Goal: Task Accomplishment & Management: Use online tool/utility

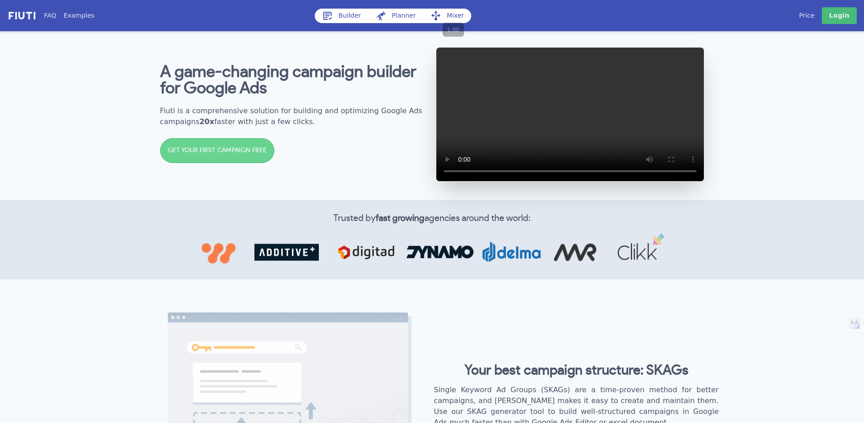
click at [145, 200] on div "A game-changing campaign builder for Google Ads Fiuti is a comprehensive soluti…" at bounding box center [432, 114] width 580 height 171
click at [316, 95] on h1 "A game-changing campaign builder for Google Ads" at bounding box center [294, 80] width 268 height 33
click at [330, 42] on div "A game-changing campaign builder for Google Ads Fiuti is a comprehensive soluti…" at bounding box center [432, 114] width 580 height 171
click at [341, 18] on link "Builder" at bounding box center [341, 16] width 53 height 15
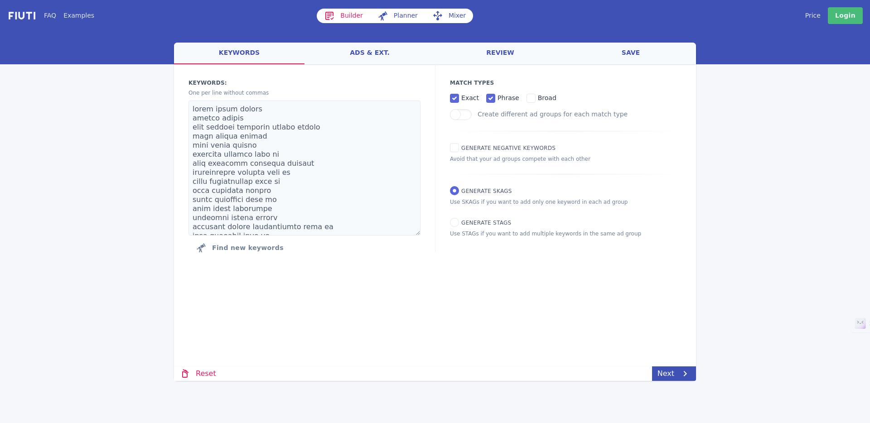
click at [73, 184] on div "FAQ Examples Builder Planner Mixer My campaigns Price Settings Login Logout wel…" at bounding box center [435, 190] width 870 height 381
click at [84, 160] on div "FAQ Examples Builder Planner Mixer My campaigns Price Settings Login Logout wel…" at bounding box center [435, 190] width 870 height 381
click at [248, 53] on link "keywords" at bounding box center [239, 54] width 131 height 22
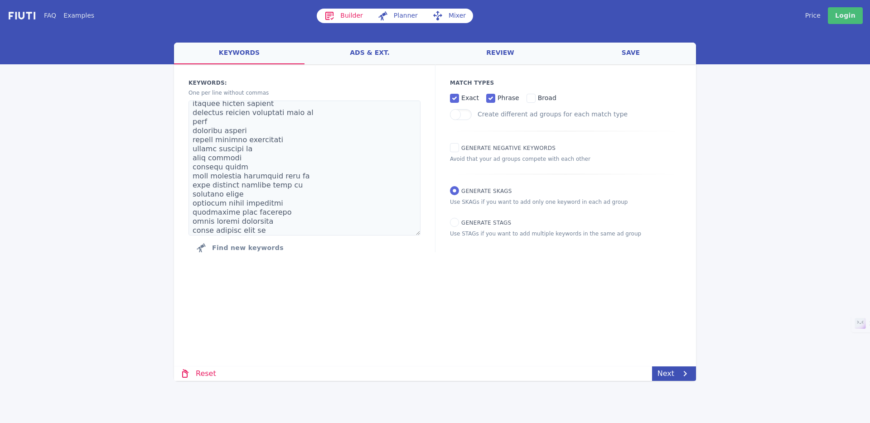
scroll to position [250, 0]
click at [682, 373] on icon at bounding box center [685, 374] width 11 height 11
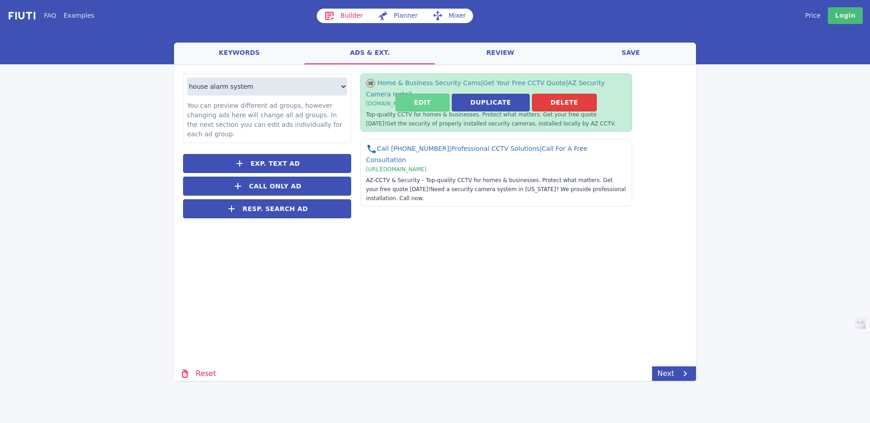
click at [424, 105] on button "Edit" at bounding box center [423, 103] width 54 height 18
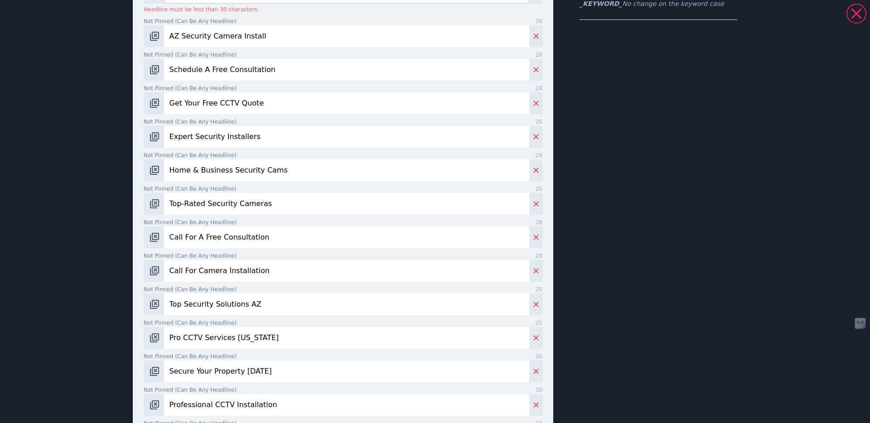
scroll to position [170, 0]
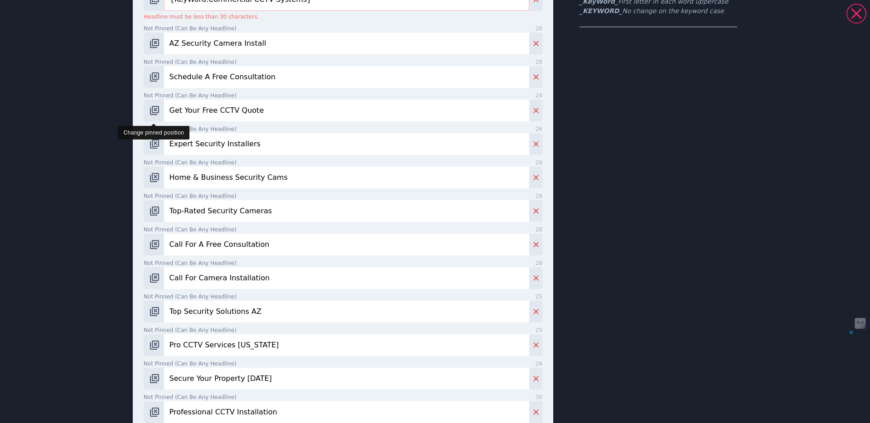
drag, startPoint x: 269, startPoint y: 108, endPoint x: 145, endPoint y: 112, distance: 124.7
click at [145, 112] on div "Get Your Free CCTV Quote" at bounding box center [343, 111] width 399 height 22
click at [111, 127] on div "Professional CCTV Installation | Call For A Free Consultation | Security Camera…" at bounding box center [435, 254] width 653 height 840
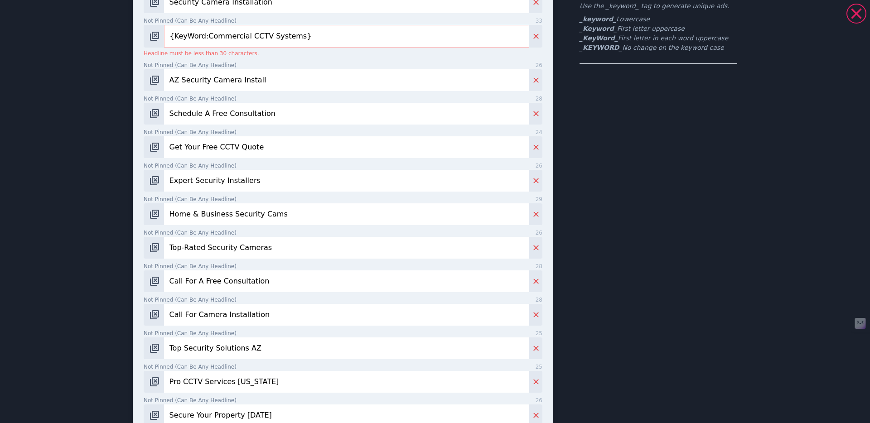
scroll to position [0, 0]
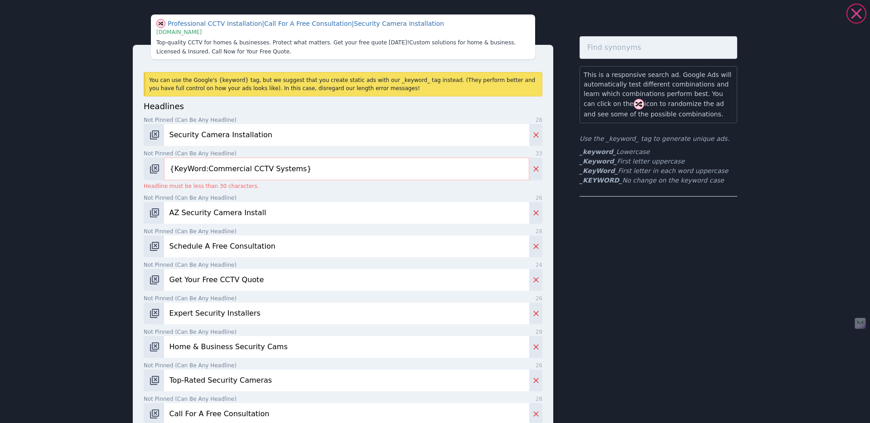
click at [852, 11] on icon at bounding box center [857, 14] width 18 height 18
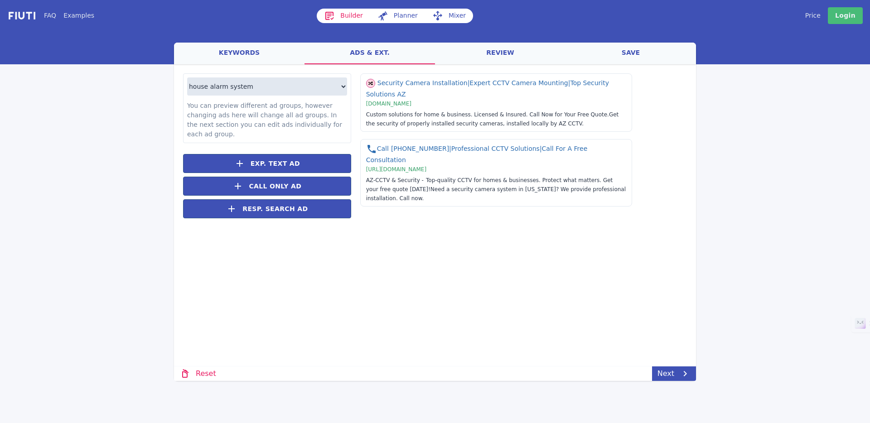
click at [137, 58] on div at bounding box center [435, 46] width 870 height 35
click at [240, 46] on link "keywords" at bounding box center [239, 54] width 131 height 22
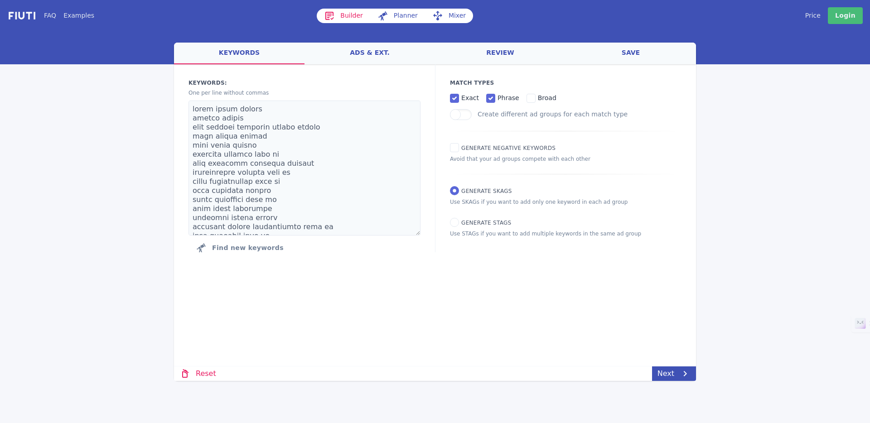
click at [216, 29] on div at bounding box center [435, 46] width 870 height 35
click at [364, 50] on link "ads & ext." at bounding box center [370, 54] width 131 height 22
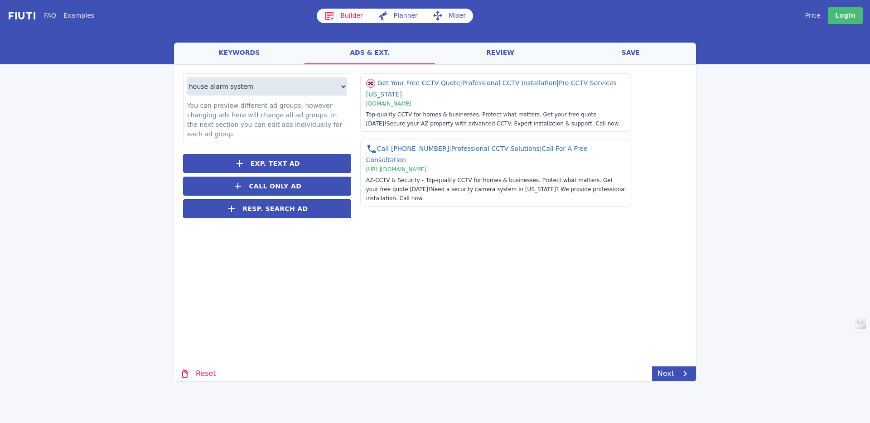
click at [212, 52] on link "keywords" at bounding box center [239, 54] width 131 height 22
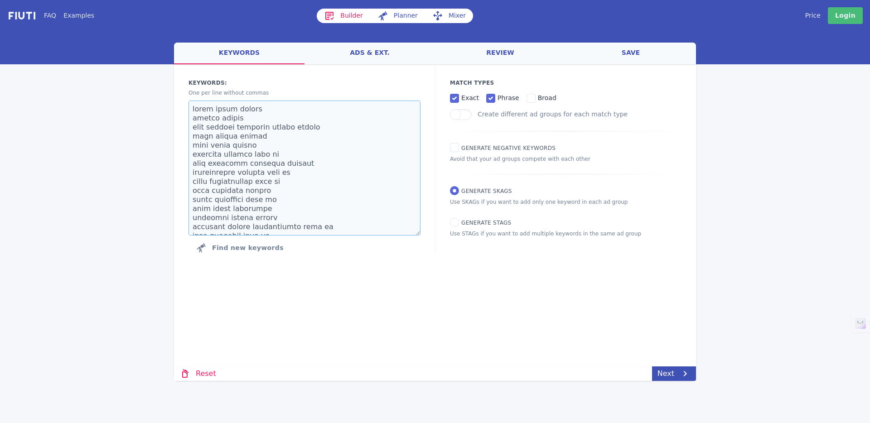
click at [306, 152] on textarea at bounding box center [305, 168] width 232 height 135
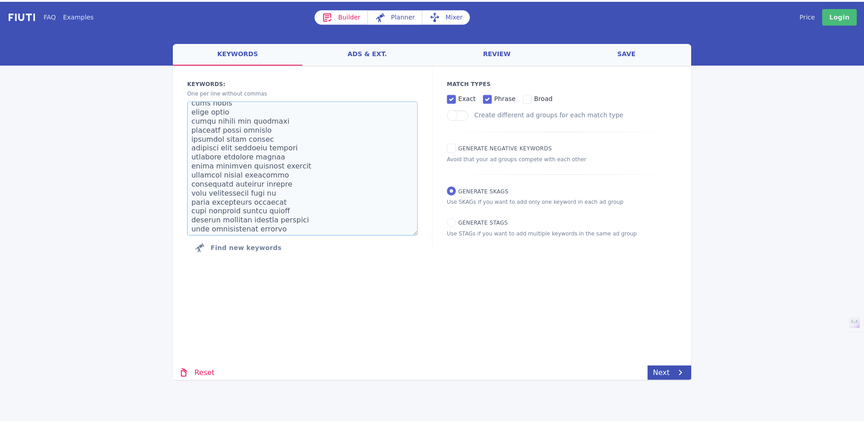
scroll to position [598, 0]
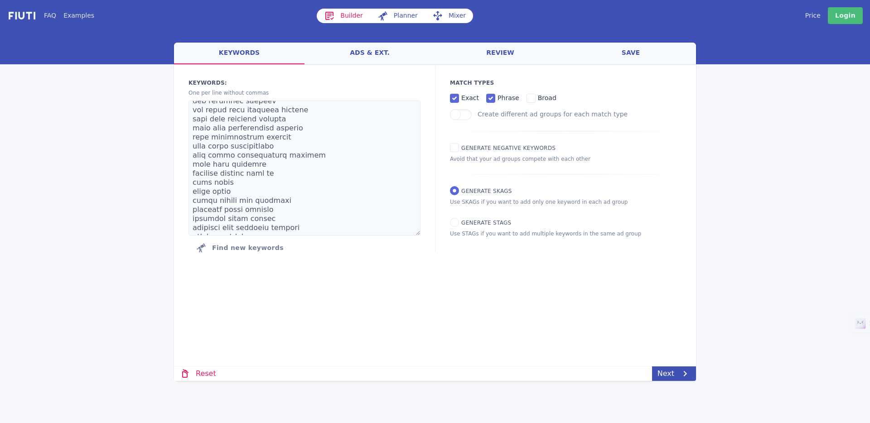
click at [364, 56] on link "ads & ext." at bounding box center [370, 54] width 131 height 22
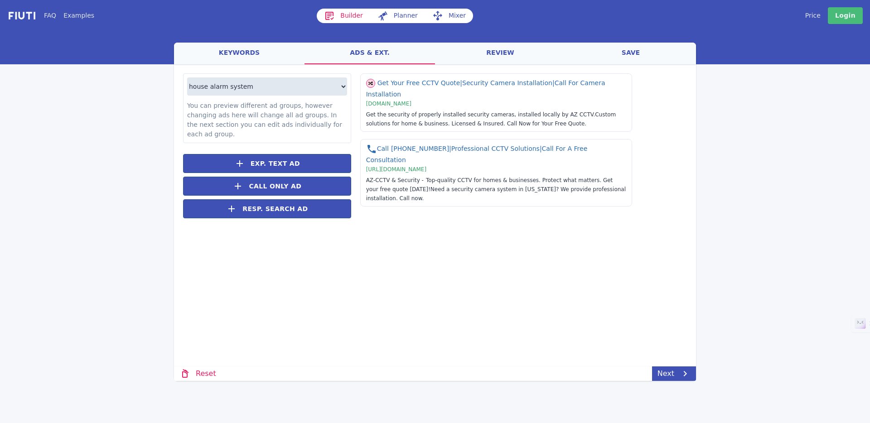
click at [490, 54] on link "review" at bounding box center [500, 54] width 131 height 22
click at [505, 51] on link "review" at bounding box center [500, 54] width 131 height 22
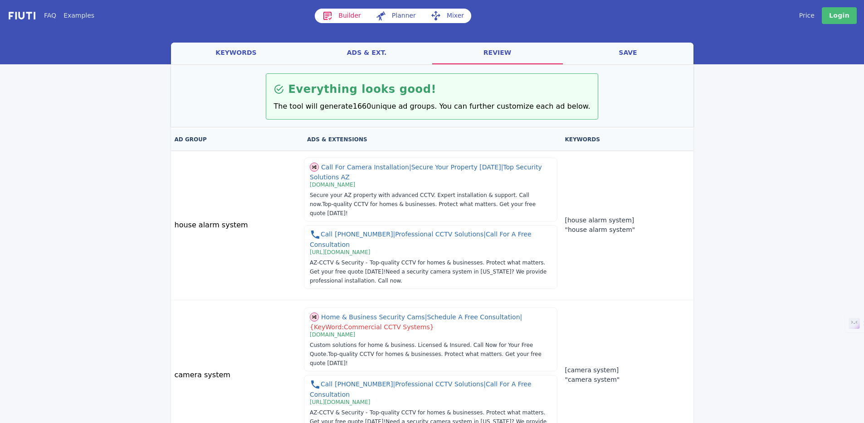
drag, startPoint x: 238, startPoint y: 217, endPoint x: 145, endPoint y: 223, distance: 93.6
drag, startPoint x: 246, startPoint y: 210, endPoint x: 240, endPoint y: 217, distance: 9.0
click at [240, 217] on td "house alarm system" at bounding box center [237, 226] width 133 height 150
drag, startPoint x: 641, startPoint y: 210, endPoint x: 590, endPoint y: 204, distance: 50.7
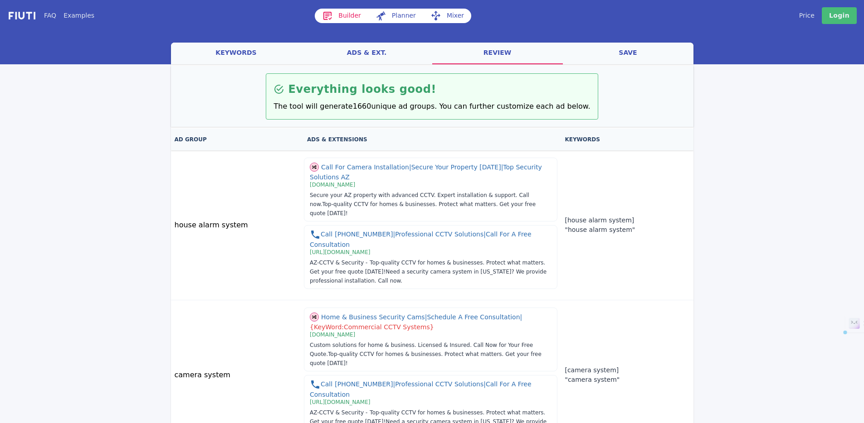
click at [590, 204] on td "[house alarm system] "house alarm system"" at bounding box center [627, 226] width 132 height 150
click at [620, 179] on td "[house alarm system] "house alarm system"" at bounding box center [627, 226] width 132 height 150
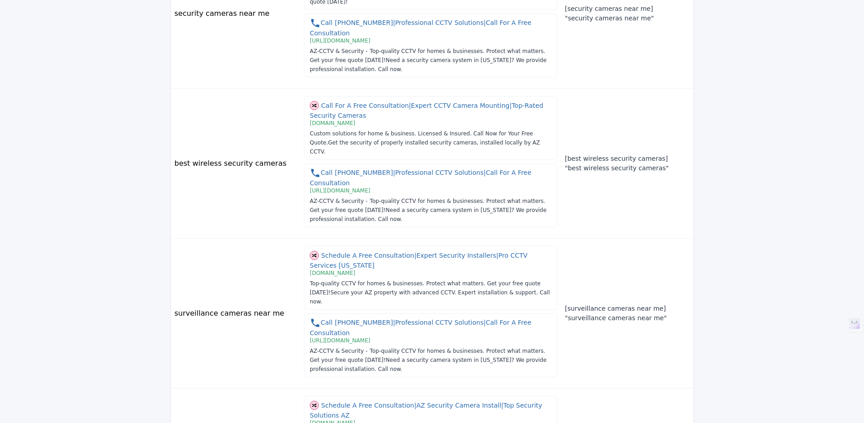
scroll to position [1106, 0]
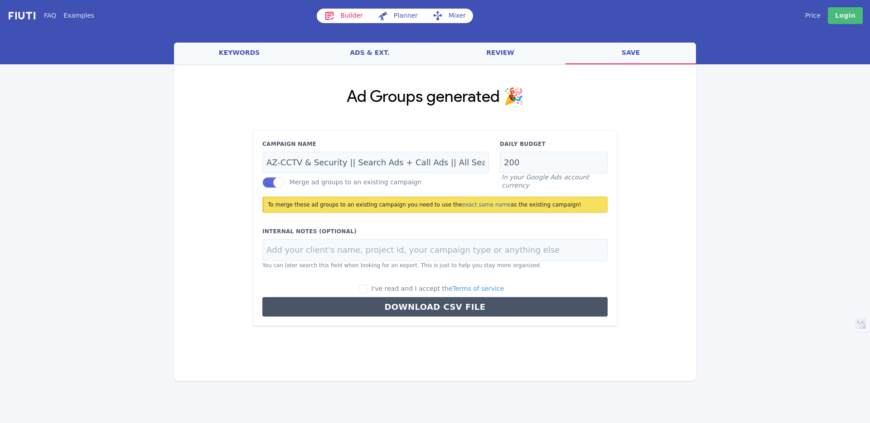
click at [391, 291] on span "I've read and I accept the Terms of service" at bounding box center [437, 288] width 133 height 7
click at [368, 291] on input "I've read and I accept the Terms of service" at bounding box center [363, 289] width 9 height 9
checkbox input "true"
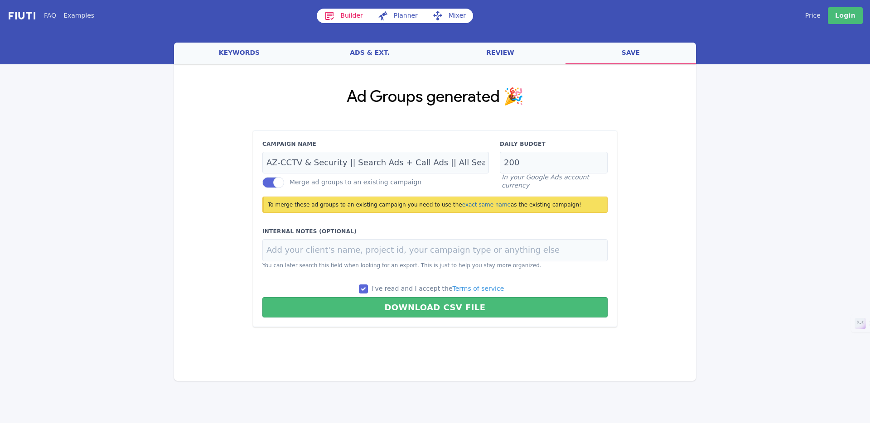
click at [228, 50] on link "keywords" at bounding box center [239, 54] width 131 height 22
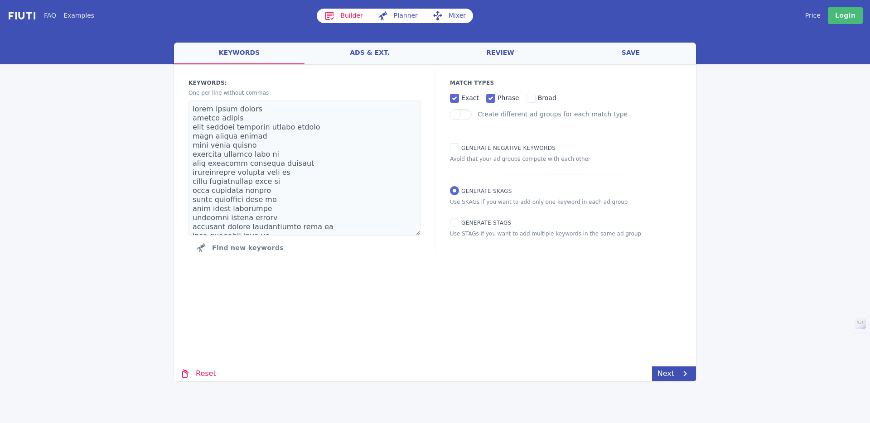
click at [388, 60] on link "ads & ext." at bounding box center [370, 54] width 131 height 22
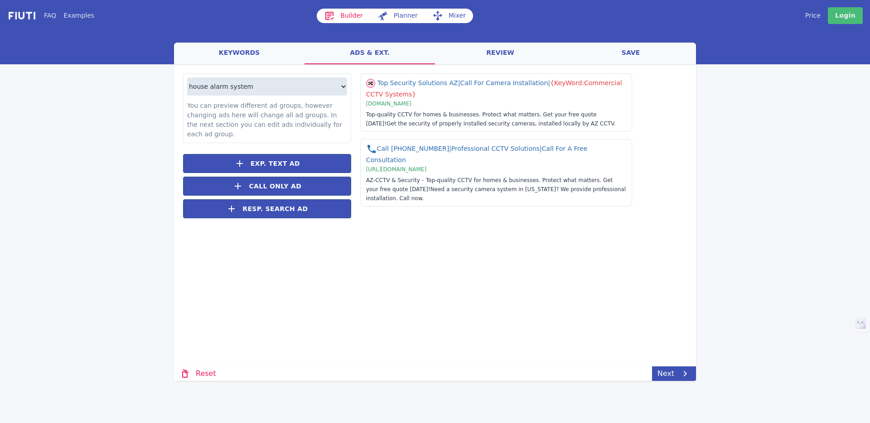
click at [525, 53] on link "review" at bounding box center [500, 54] width 131 height 22
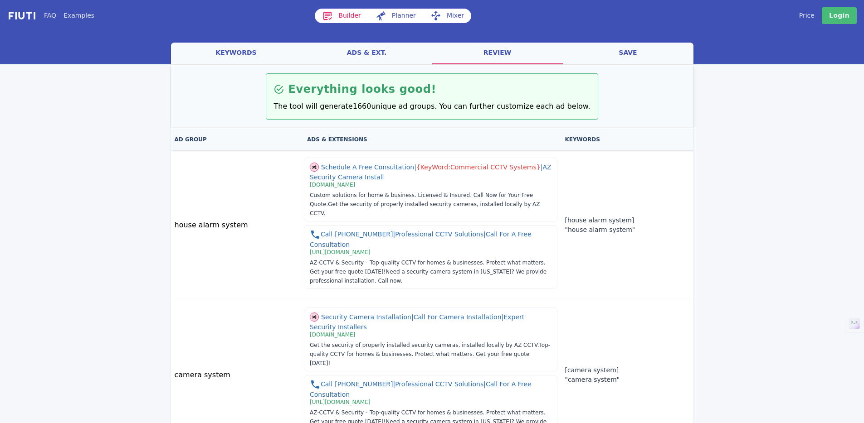
click at [628, 53] on link "save" at bounding box center [628, 54] width 131 height 22
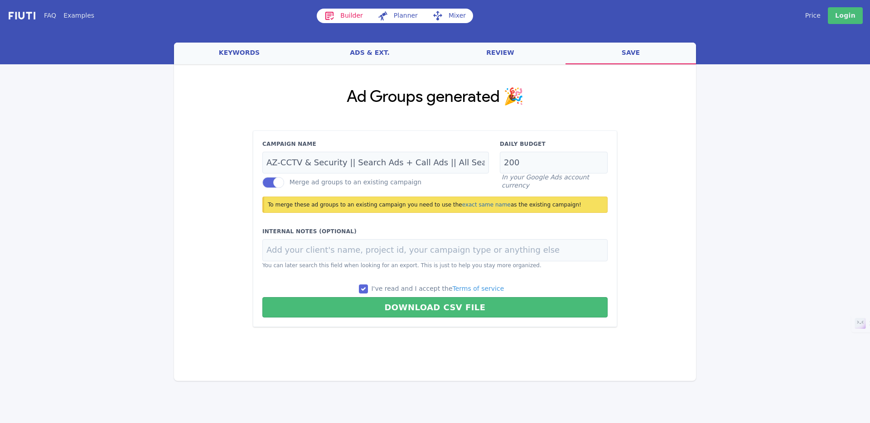
click at [232, 58] on link "keywords" at bounding box center [239, 54] width 131 height 22
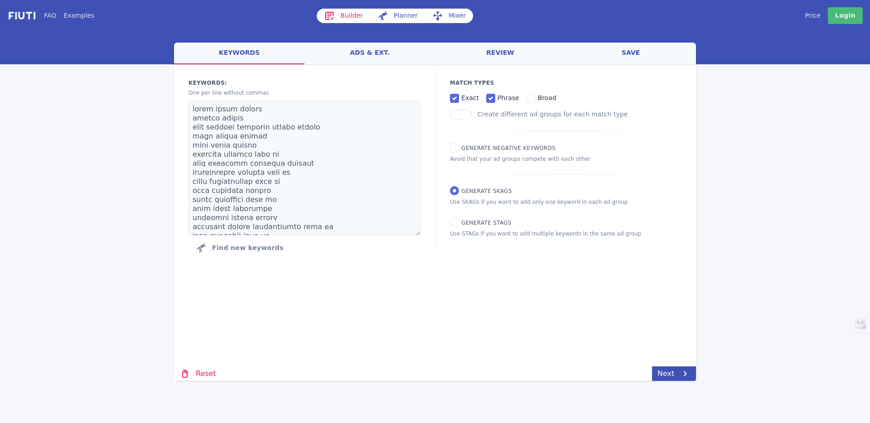
click at [340, 19] on link "Builder" at bounding box center [343, 16] width 53 height 15
click at [19, 17] on img at bounding box center [21, 15] width 29 height 10
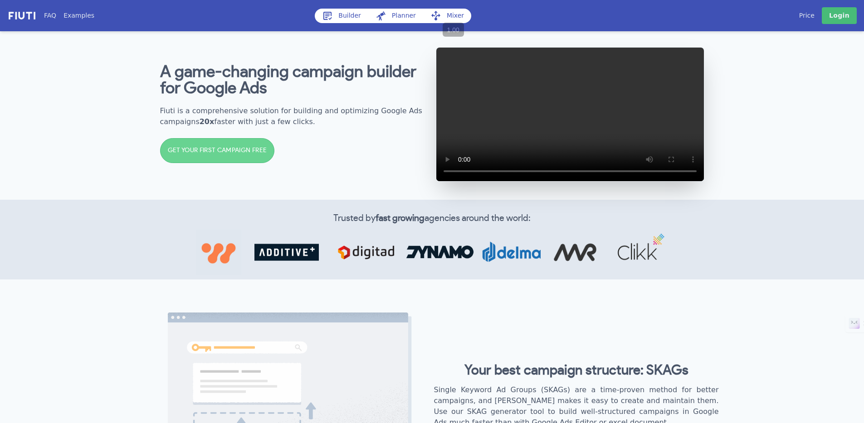
click at [363, 182] on div "A game-changing campaign builder for Google Ads Fiuti is a comprehensive soluti…" at bounding box center [432, 114] width 544 height 135
click at [275, 58] on div "A game-changing campaign builder for Google Ads Fiuti is a comprehensive soluti…" at bounding box center [432, 114] width 544 height 135
click at [346, 12] on link "Builder" at bounding box center [341, 16] width 53 height 15
click at [334, 19] on link "Builder" at bounding box center [341, 16] width 53 height 15
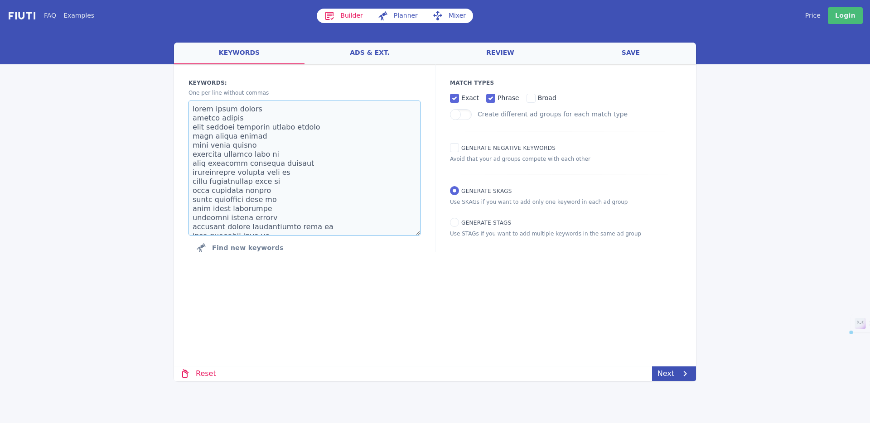
drag, startPoint x: 258, startPoint y: 108, endPoint x: 175, endPoint y: 110, distance: 82.5
click at [175, 110] on div "Keywords: Ad groups: One per line without commas Find new keywords" at bounding box center [304, 167] width 261 height 207
click at [126, 111] on div "FAQ Examples Builder Planner Mixer My campaigns Price Settings Login Logout wel…" at bounding box center [435, 190] width 870 height 381
click at [105, 182] on div "FAQ Examples Builder Planner Mixer My campaigns Price Settings Login Logout wel…" at bounding box center [435, 190] width 870 height 381
click at [293, 171] on textarea at bounding box center [305, 168] width 232 height 135
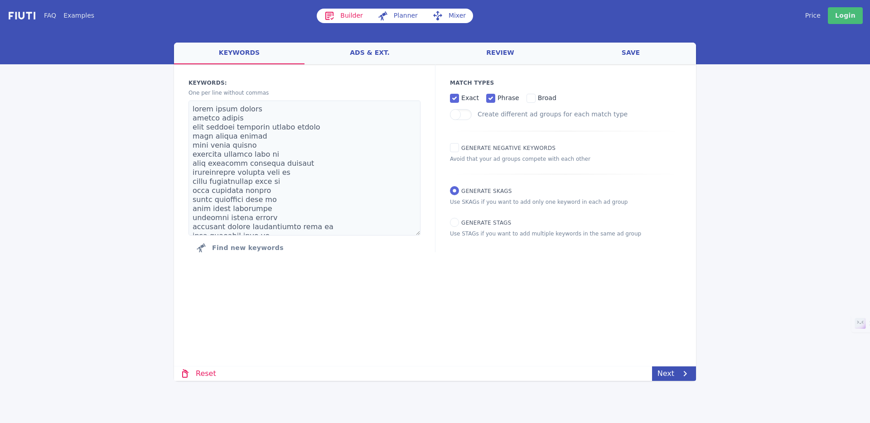
click at [27, 18] on img at bounding box center [21, 15] width 29 height 10
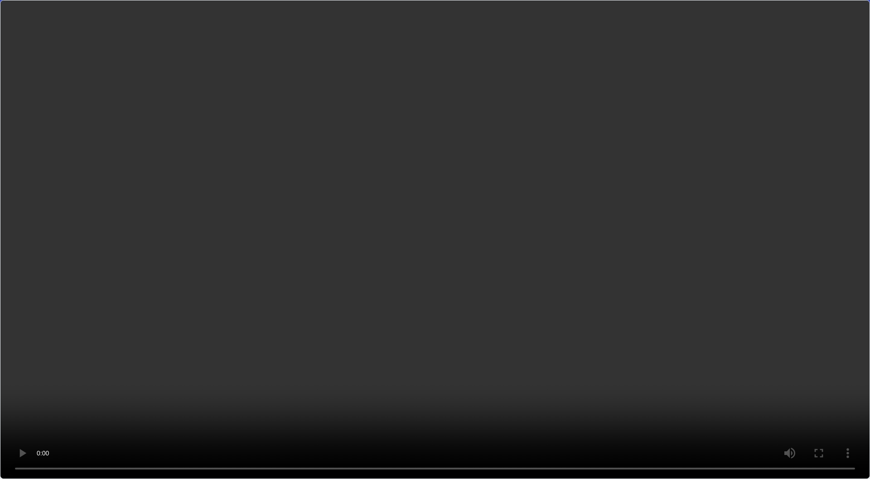
click at [432, 312] on video "Google Ads SKAG tool video" at bounding box center [435, 239] width 870 height 479
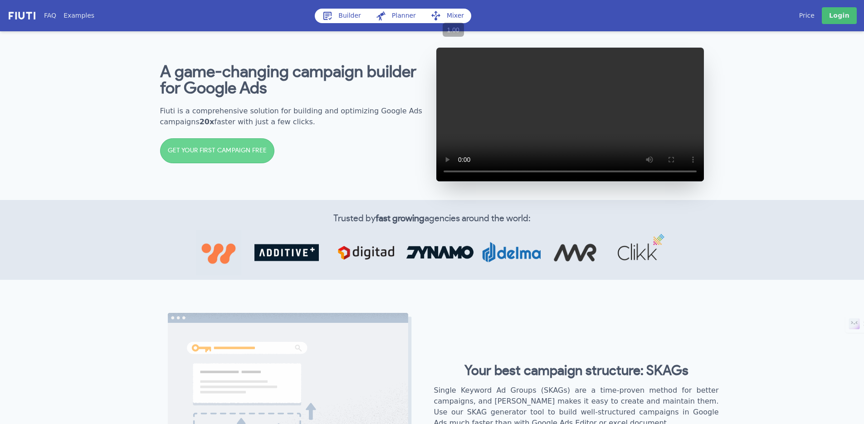
click at [771, 171] on section "A game-changing campaign builder for Google Ads Fiuti is a comprehensive soluti…" at bounding box center [432, 114] width 864 height 171
click at [274, 248] on div at bounding box center [432, 252] width 522 height 54
click at [336, 97] on h1 "A game-changing campaign builder for Google Ads" at bounding box center [294, 80] width 268 height 33
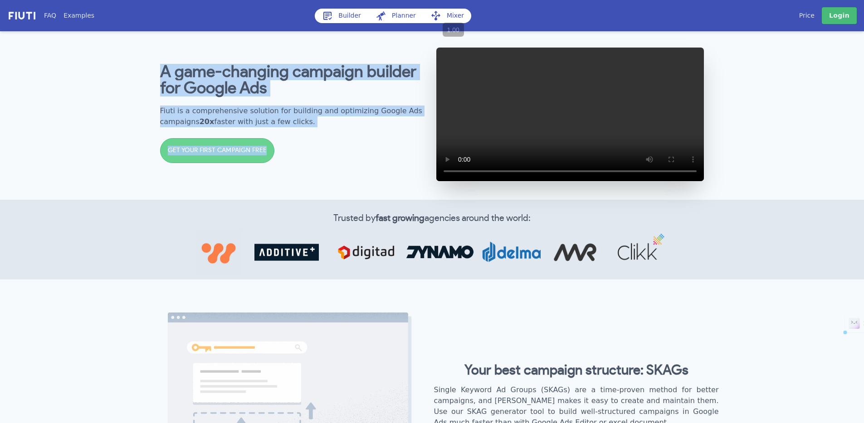
drag, startPoint x: 140, startPoint y: 82, endPoint x: 315, endPoint y: 137, distance: 183.5
click at [315, 137] on section "A game-changing campaign builder for Google Ads Fiuti is a comprehensive soluti…" at bounding box center [432, 114] width 864 height 171
click at [347, 127] on h2 "Fiuti is a comprehensive solution for building and optimizing Google Ads campai…" at bounding box center [294, 117] width 268 height 22
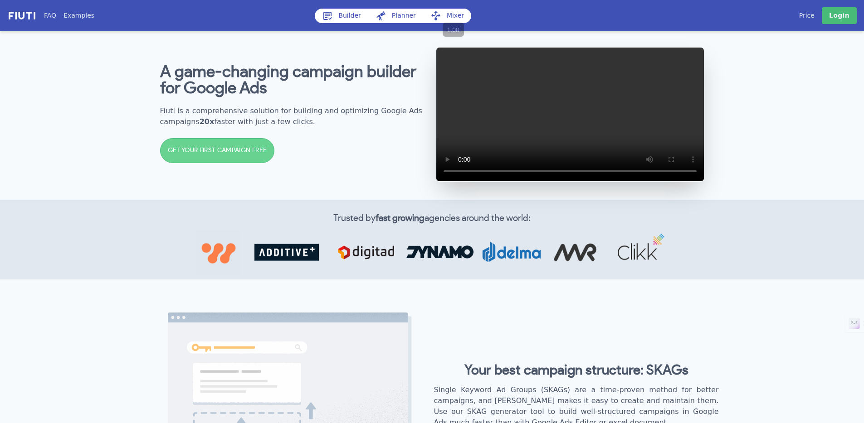
click at [355, 18] on link "Builder" at bounding box center [341, 16] width 53 height 15
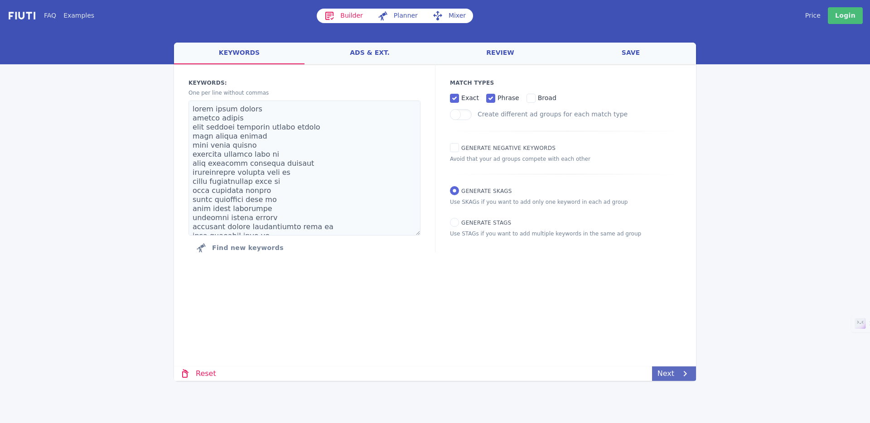
click at [674, 374] on link "Next" at bounding box center [674, 374] width 44 height 15
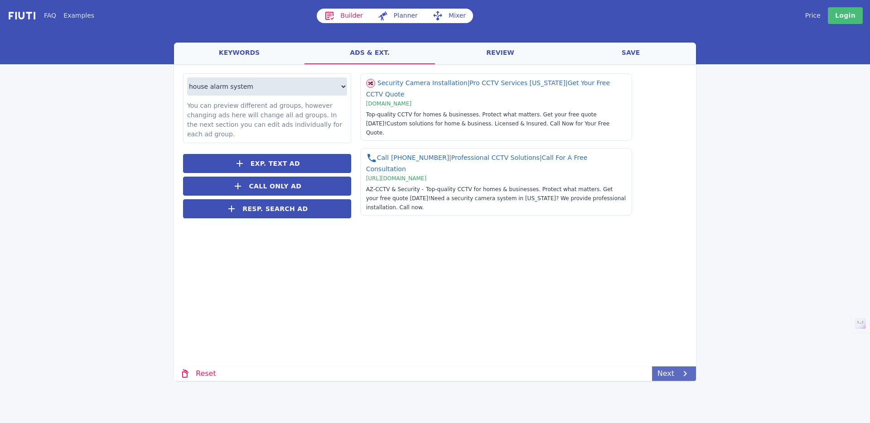
click at [674, 374] on link "Next" at bounding box center [674, 374] width 44 height 15
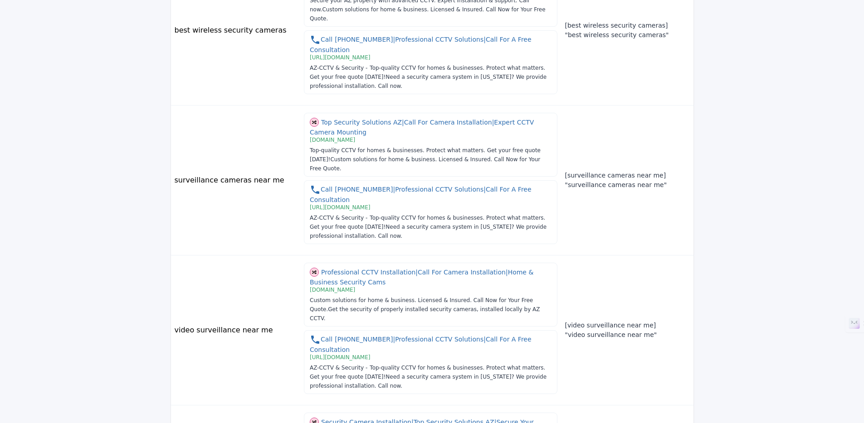
scroll to position [1097, 0]
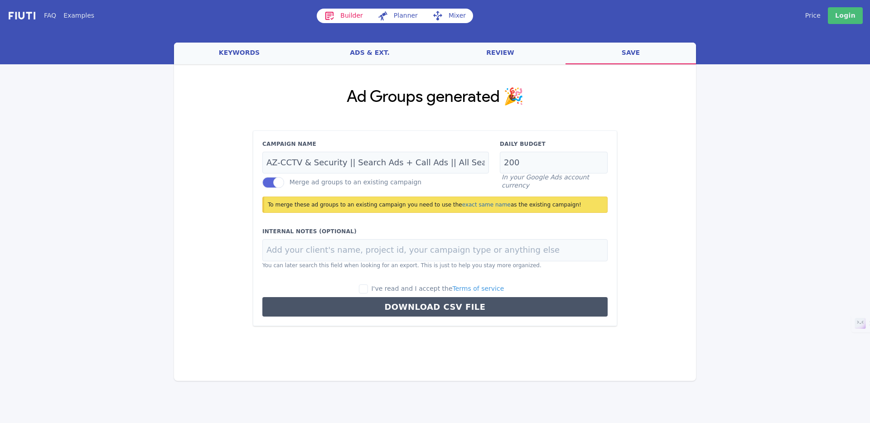
click at [709, 175] on div "FAQ Examples Builder Planner Mixer My campaigns Price Settings Login Logout wel…" at bounding box center [435, 190] width 870 height 381
click at [230, 52] on link "keywords" at bounding box center [239, 54] width 131 height 22
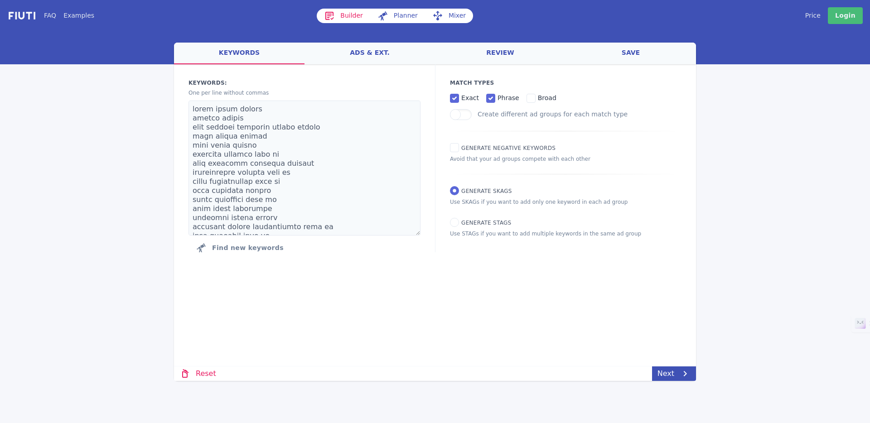
click at [638, 58] on link "save" at bounding box center [631, 54] width 131 height 22
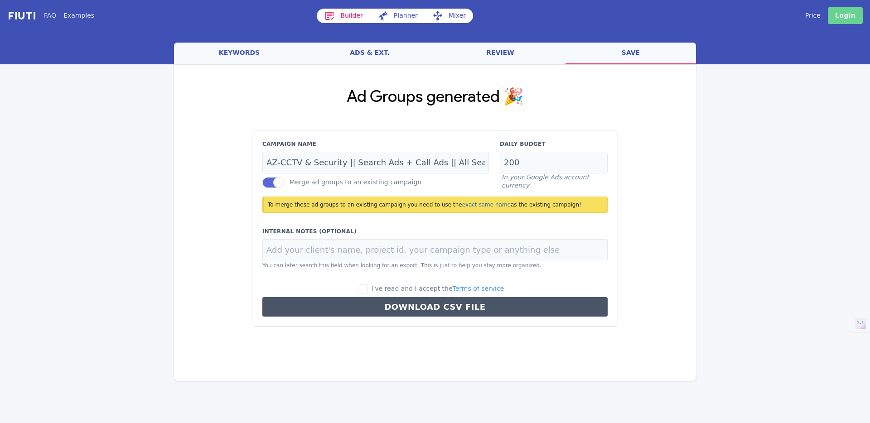
click at [843, 15] on link "Login" at bounding box center [845, 15] width 35 height 17
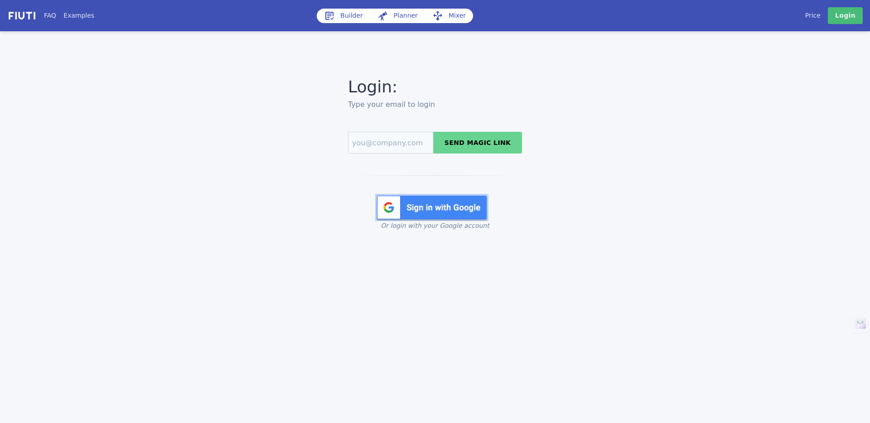
click at [444, 215] on img at bounding box center [431, 207] width 113 height 27
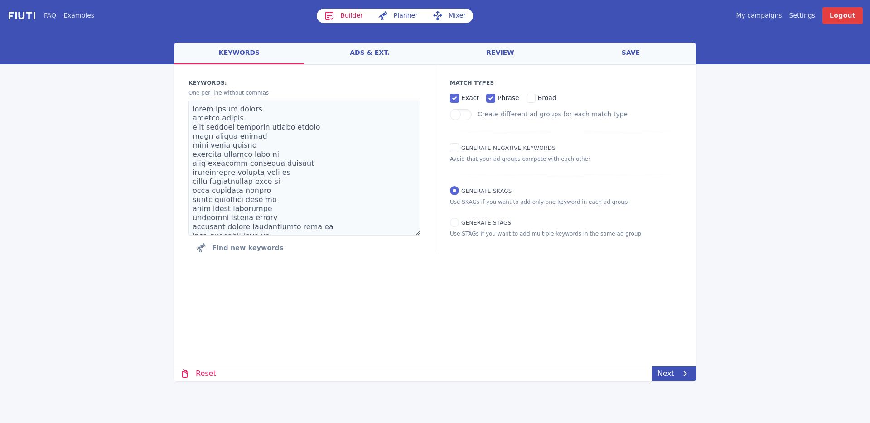
click at [771, 16] on link "My campaigns" at bounding box center [759, 16] width 46 height 10
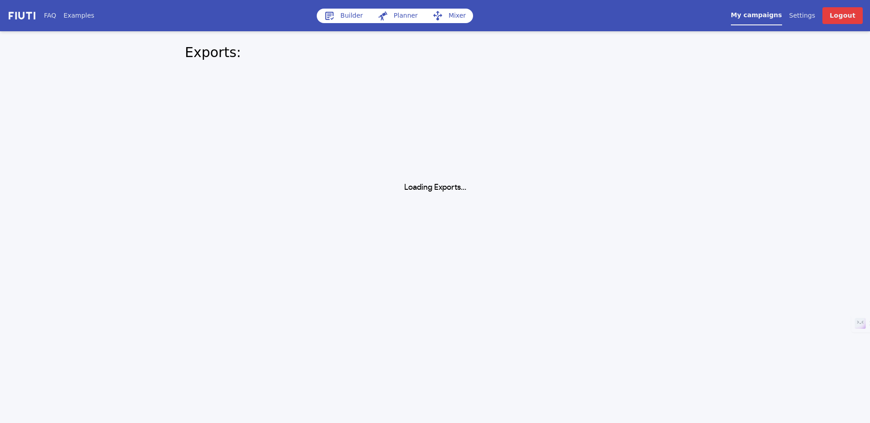
click at [222, 67] on div "Exports:" at bounding box center [435, 52] width 522 height 42
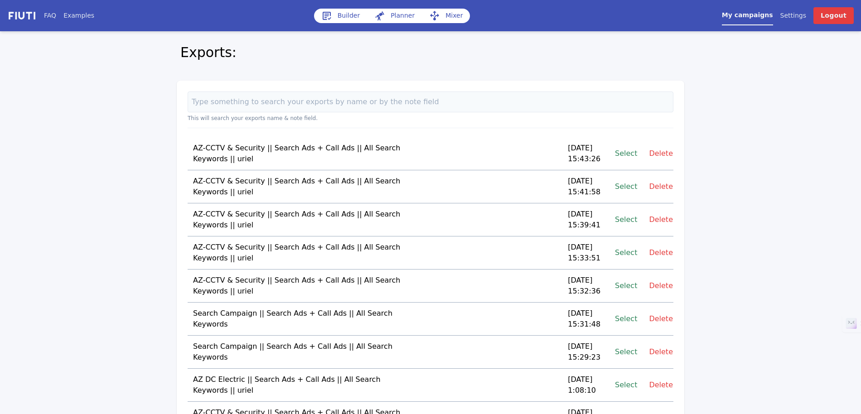
click at [314, 147] on td "AZ-CCTV & Security || Search Ads + Call Ads || All Search Keywords || [PERSON_N…" at bounding box center [298, 153] width 221 height 33
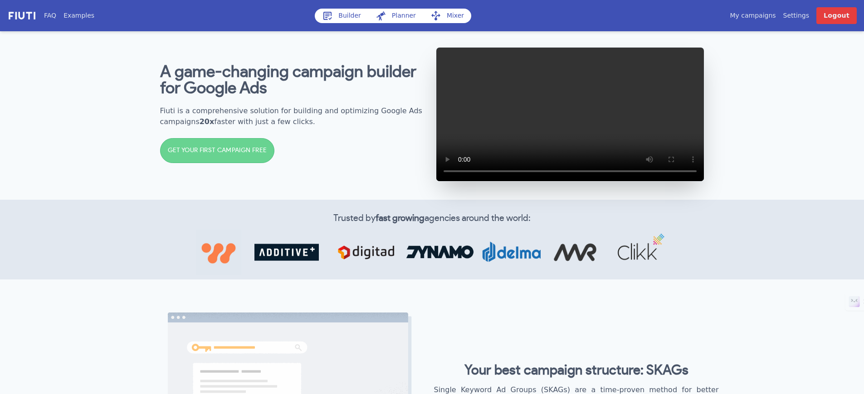
click at [767, 13] on link "My campaigns" at bounding box center [752, 16] width 46 height 10
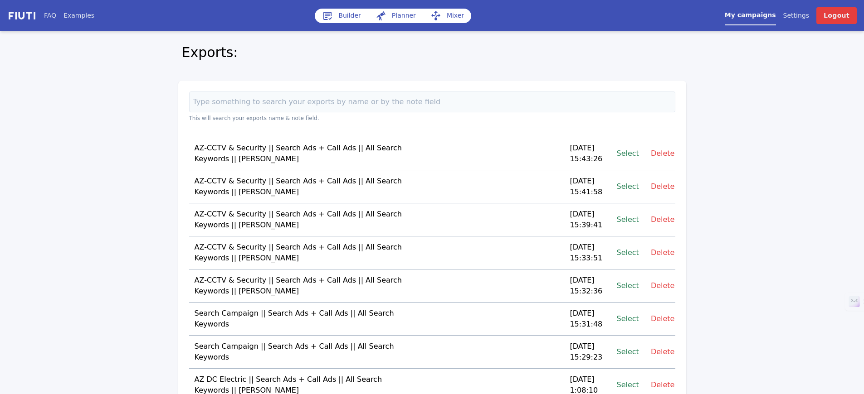
click at [628, 153] on link "Select" at bounding box center [628, 153] width 22 height 12
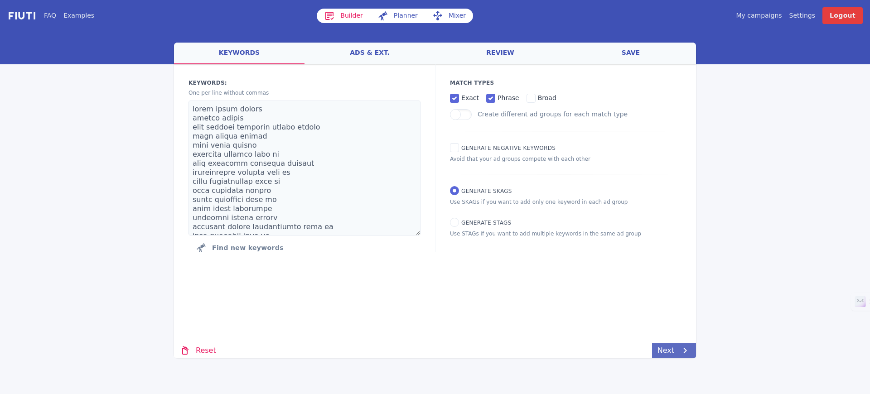
click at [675, 349] on link "Next" at bounding box center [674, 351] width 44 height 15
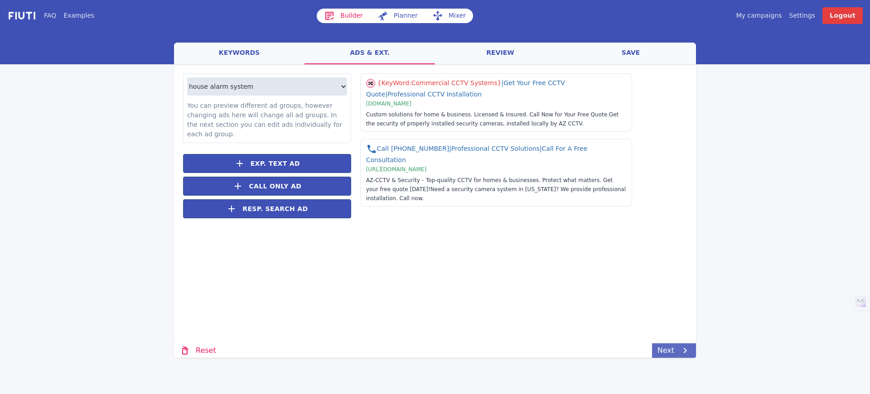
click at [675, 348] on link "Next" at bounding box center [674, 351] width 44 height 15
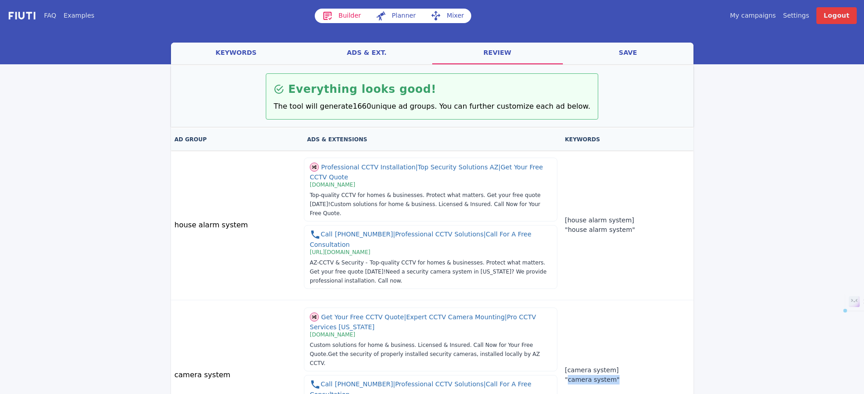
click at [674, 375] on p ""camera system"" at bounding box center [626, 380] width 125 height 10
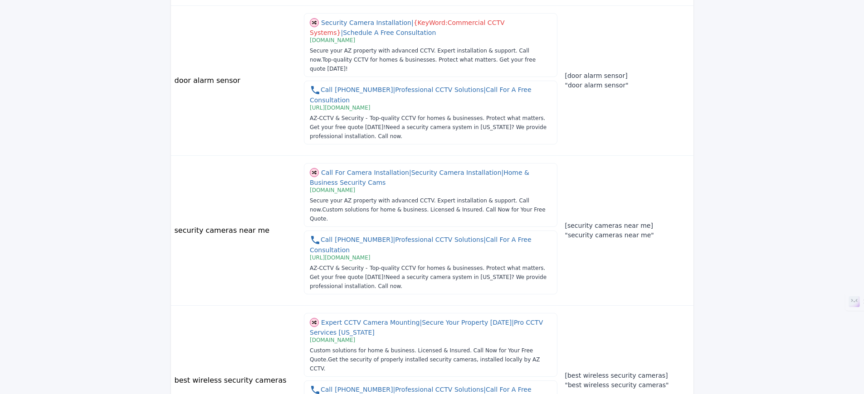
scroll to position [1126, 0]
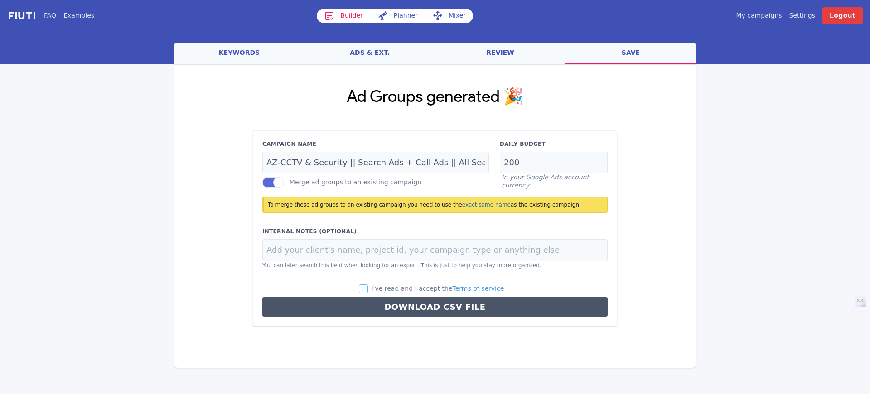
click at [365, 288] on input "I've read and I accept the Terms of service" at bounding box center [363, 289] width 9 height 9
checkbox input "true"
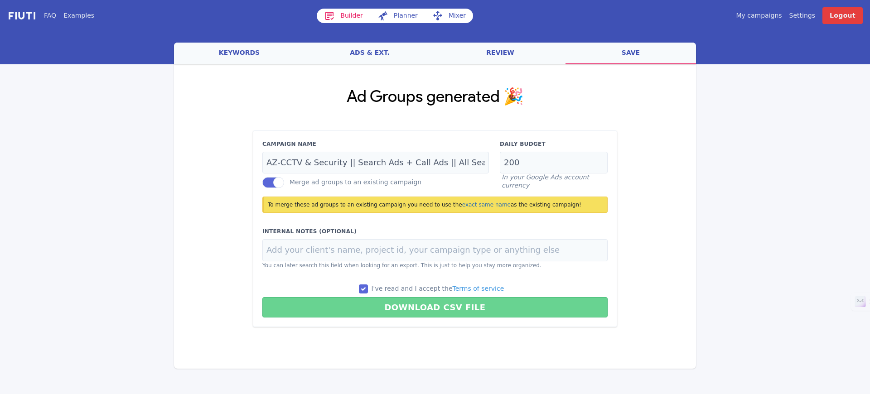
click at [390, 310] on button "Download CSV File" at bounding box center [434, 307] width 345 height 20
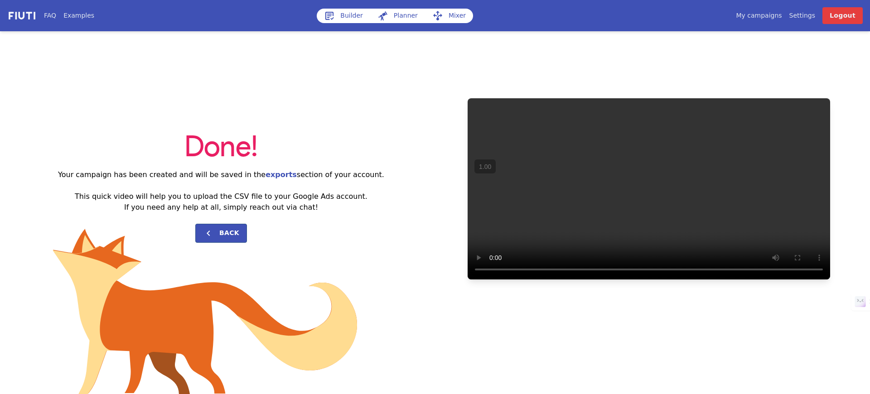
click at [359, 17] on link "Builder" at bounding box center [343, 16] width 53 height 15
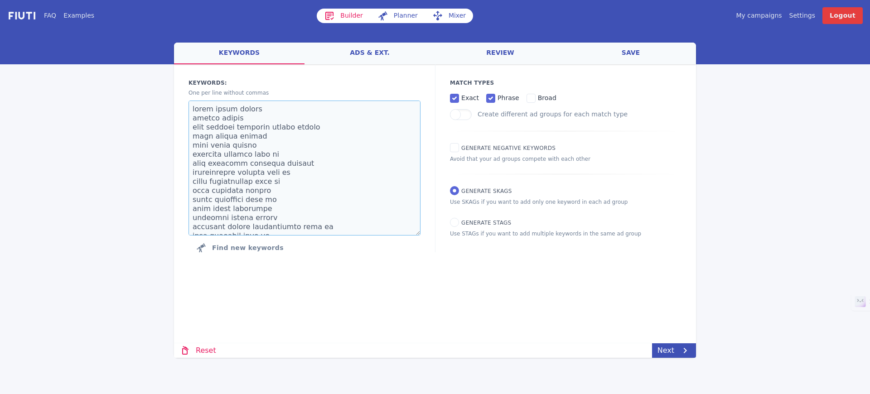
click at [255, 146] on textarea at bounding box center [305, 168] width 232 height 135
click at [378, 63] on link "ads & ext." at bounding box center [370, 54] width 131 height 22
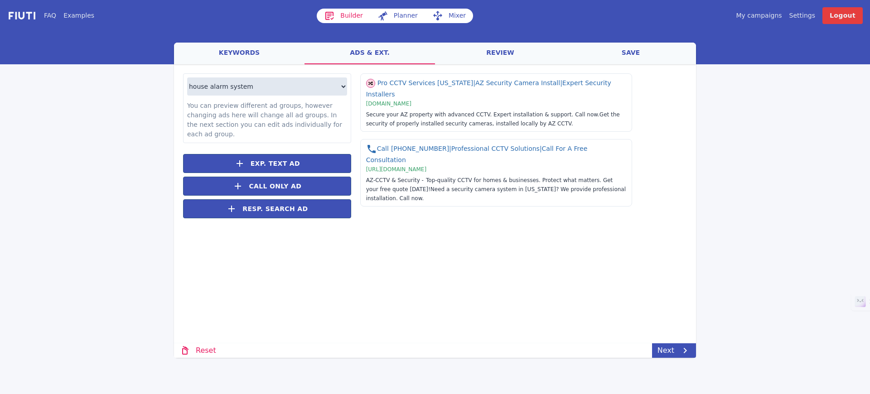
click at [482, 59] on link "review" at bounding box center [500, 54] width 131 height 22
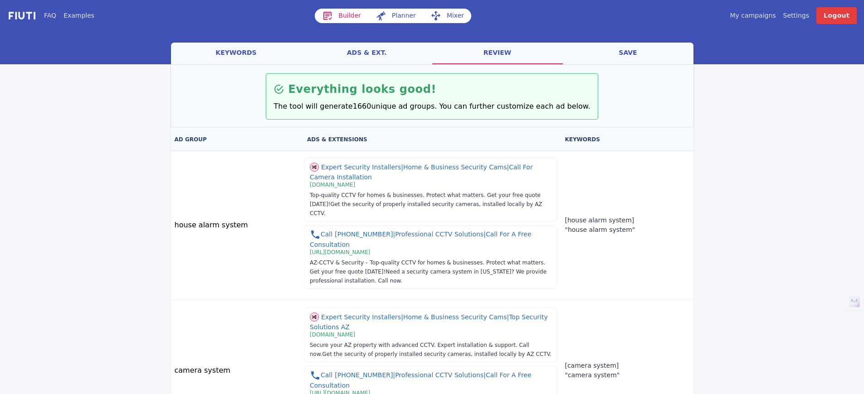
click at [638, 56] on link "save" at bounding box center [628, 54] width 131 height 22
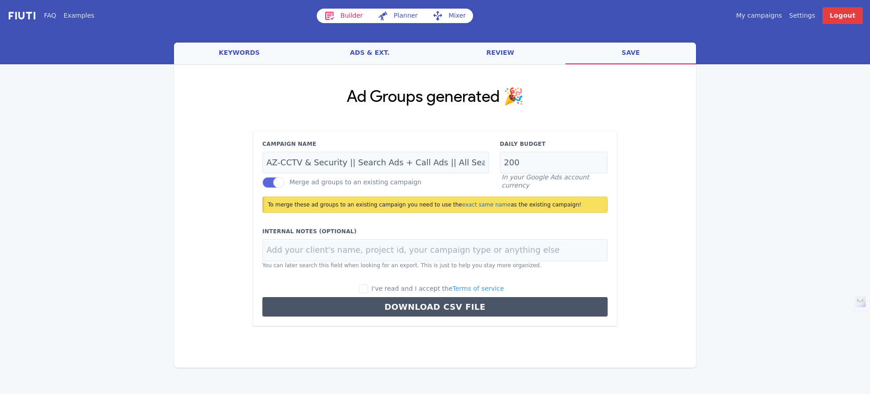
click at [274, 52] on link "keywords" at bounding box center [239, 54] width 131 height 22
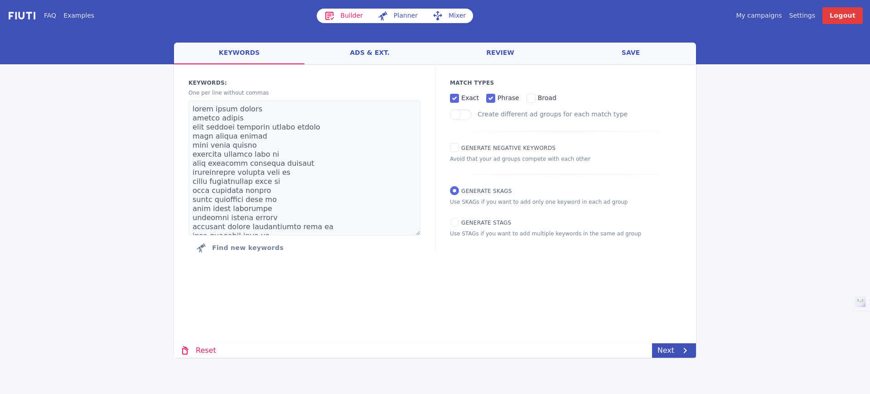
click at [362, 50] on link "ads & ext." at bounding box center [370, 54] width 131 height 22
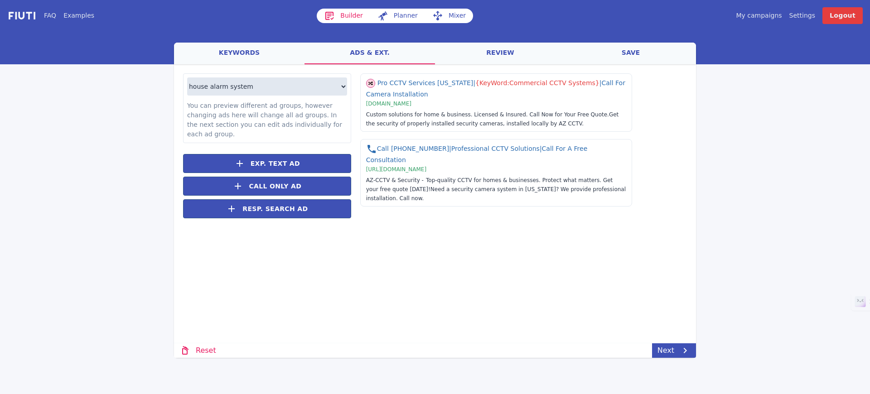
click at [489, 56] on link "review" at bounding box center [500, 54] width 131 height 22
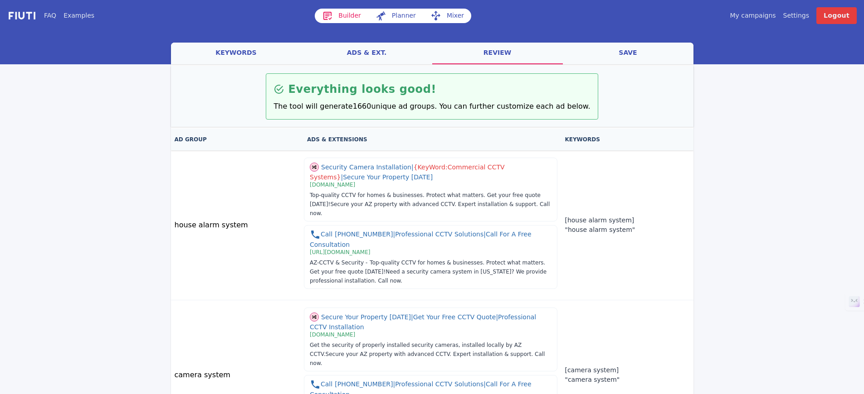
drag, startPoint x: 647, startPoint y: 71, endPoint x: 648, endPoint y: 65, distance: 6.4
click at [648, 68] on div "Everything looks good! The tool will generate 1660 unique ad groups. You can fu…" at bounding box center [432, 96] width 522 height 61
click at [230, 56] on link "keywords" at bounding box center [236, 54] width 131 height 22
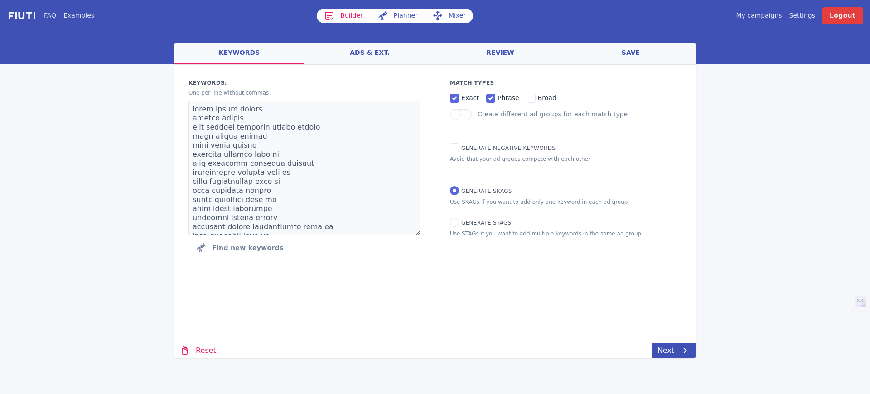
click at [232, 33] on div at bounding box center [435, 46] width 870 height 35
click at [65, 81] on div "FAQ Examples Builder Planner Mixer My campaigns Price Settings Login Logout wel…" at bounding box center [435, 179] width 870 height 358
click at [78, 68] on div "FAQ Examples Builder Planner Mixer My campaigns Price Settings Login Logout wel…" at bounding box center [435, 179] width 870 height 358
click at [23, 18] on img at bounding box center [21, 15] width 29 height 10
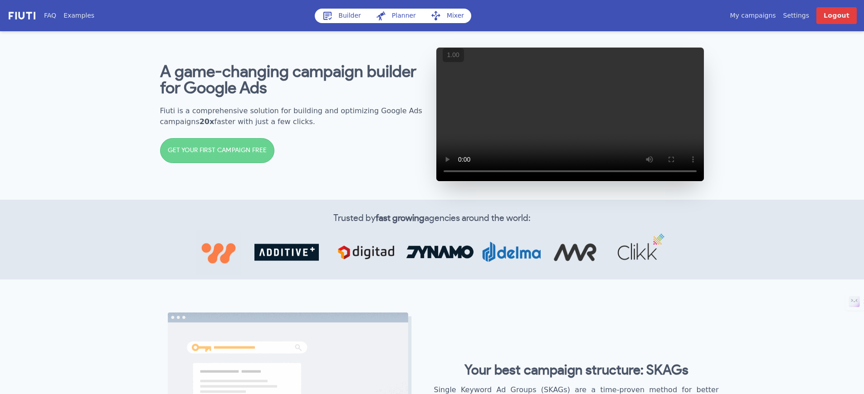
click at [134, 76] on section "A game-changing campaign builder for Google Ads Fiuti is a comprehensive soluti…" at bounding box center [432, 114] width 864 height 171
click at [136, 54] on section "A game-changing campaign builder for Google Ads Fiuti is a comprehensive soluti…" at bounding box center [432, 114] width 864 height 171
click at [98, 129] on section "A game-changing campaign builder for Google Ads Fiuti is a comprehensive soluti…" at bounding box center [432, 114] width 864 height 171
click at [388, 147] on div "A game-changing campaign builder for Google Ads Fiuti is a comprehensive soluti…" at bounding box center [294, 114] width 268 height 119
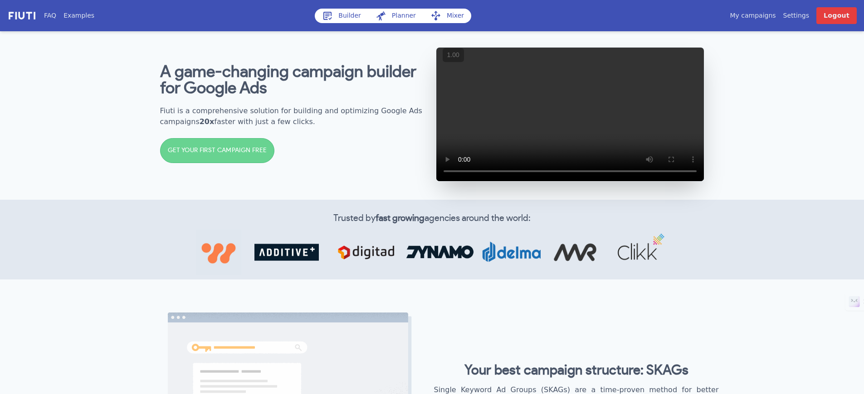
click at [286, 119] on h2 "Fiuti is a comprehensive solution for building and optimizing Google Ads campai…" at bounding box center [294, 117] width 268 height 22
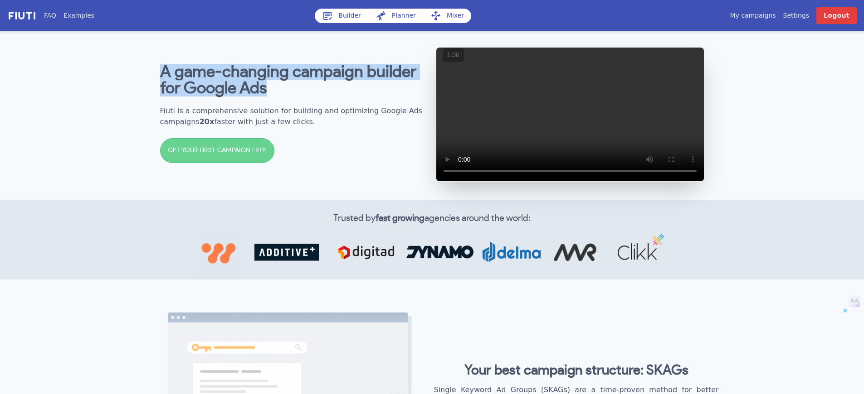
drag, startPoint x: 271, startPoint y: 99, endPoint x: 154, endPoint y: 88, distance: 117.5
click at [154, 88] on div "A game-changing campaign builder for Google Ads Fiuti is a comprehensive soluti…" at bounding box center [432, 114] width 580 height 171
click at [103, 78] on section "A game-changing campaign builder for Google Ads Fiuti is a comprehensive soluti…" at bounding box center [432, 114] width 864 height 171
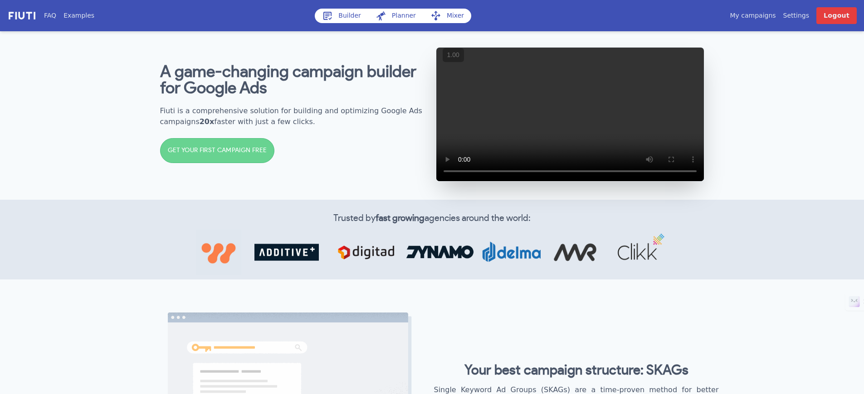
click at [82, 86] on section "A game-changing campaign builder for Google Ads Fiuti is a comprehensive soluti…" at bounding box center [432, 114] width 864 height 171
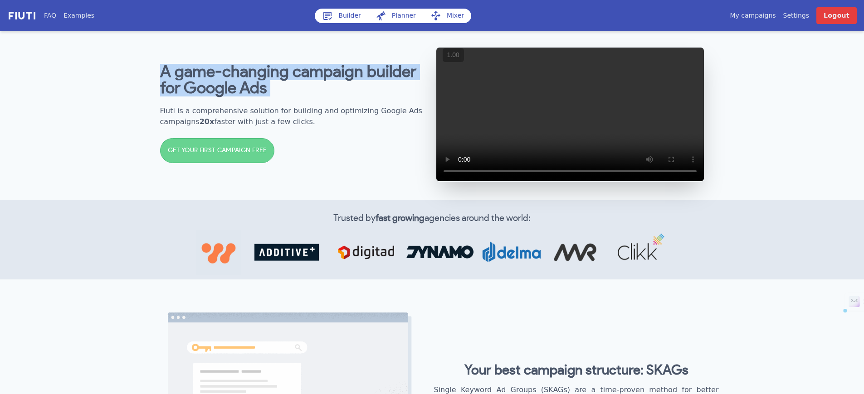
drag, startPoint x: 148, startPoint y: 75, endPoint x: 274, endPoint y: 107, distance: 130.6
click at [274, 107] on div "A game-changing campaign builder for Google Ads Fiuti is a comprehensive soluti…" at bounding box center [432, 114] width 580 height 171
click at [293, 97] on h1 "A game-changing campaign builder for Google Ads" at bounding box center [294, 80] width 268 height 33
drag, startPoint x: 247, startPoint y: 98, endPoint x: 119, endPoint y: 69, distance: 131.2
click at [167, 85] on h1 "A game-changing campaign builder for Google Ads" at bounding box center [294, 80] width 268 height 33
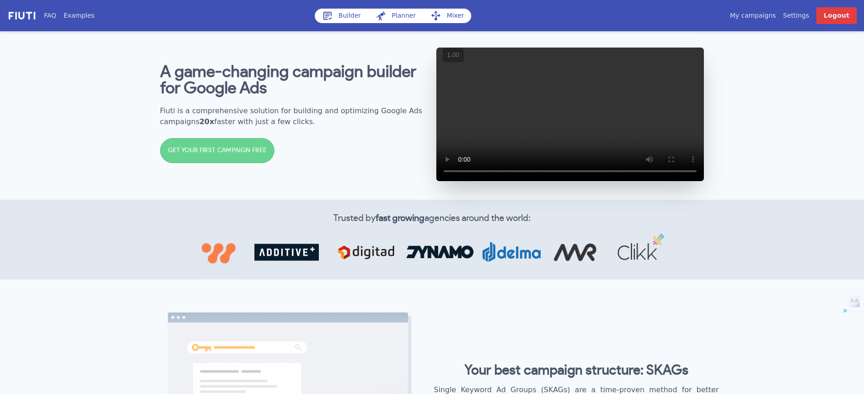
click at [118, 68] on section "A game-changing campaign builder for Google Ads Fiuti is a comprehensive soluti…" at bounding box center [432, 114] width 864 height 171
click at [343, 13] on link "Builder" at bounding box center [341, 16] width 53 height 15
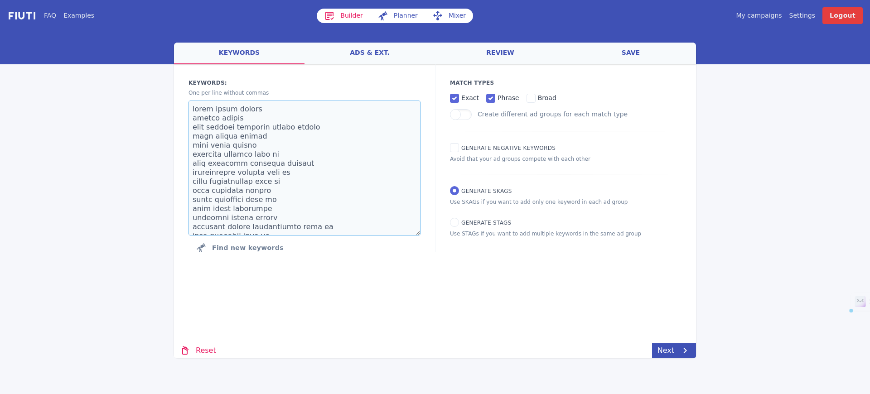
drag, startPoint x: 296, startPoint y: 209, endPoint x: 221, endPoint y: 128, distance: 110.7
click at [221, 128] on textarea at bounding box center [305, 168] width 232 height 135
click at [312, 128] on textarea at bounding box center [305, 168] width 232 height 135
click at [342, 54] on link "ads & ext." at bounding box center [370, 54] width 131 height 22
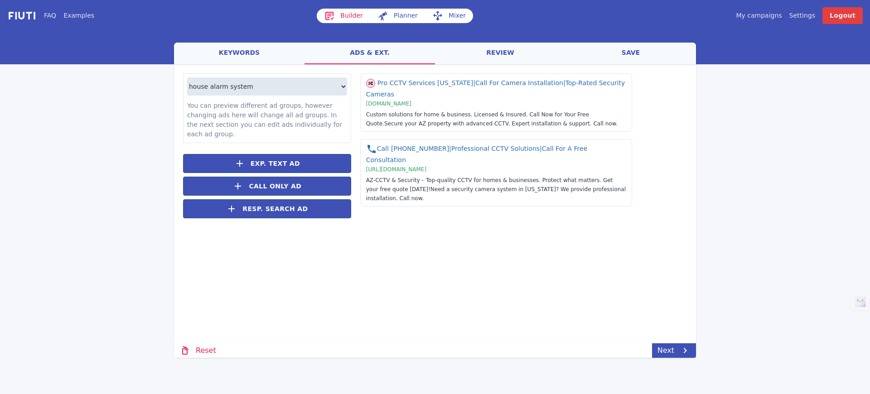
click at [562, 50] on link "review" at bounding box center [500, 54] width 131 height 22
click at [495, 61] on link "review" at bounding box center [500, 54] width 131 height 22
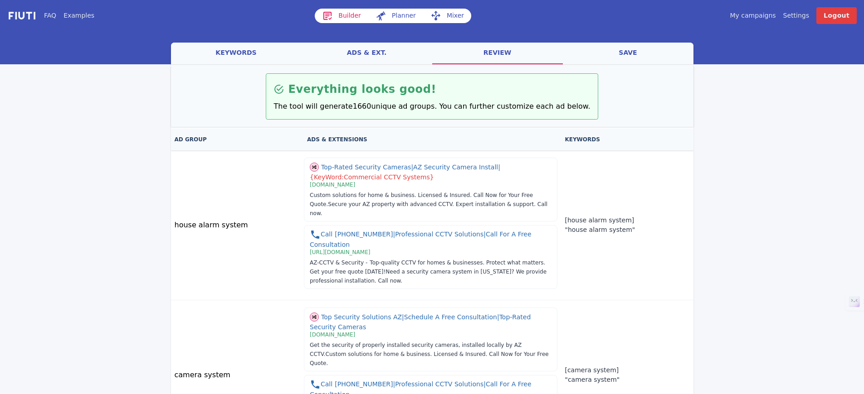
click at [393, 37] on div at bounding box center [432, 46] width 864 height 35
click at [610, 62] on link "save" at bounding box center [628, 54] width 131 height 22
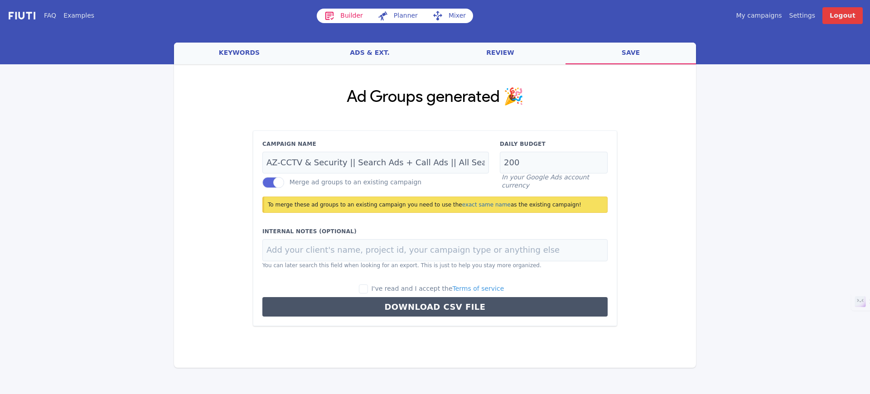
click at [536, 304] on button "Download CSV File" at bounding box center [434, 306] width 345 height 19
click at [222, 51] on link "keywords" at bounding box center [239, 54] width 131 height 22
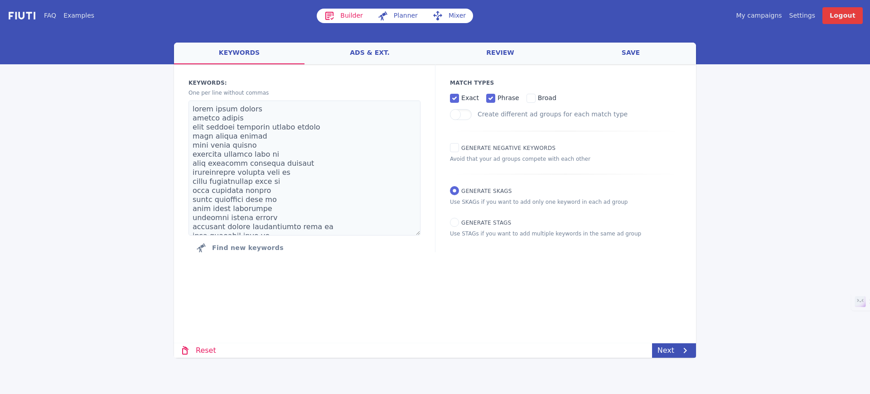
click at [365, 14] on link "Builder" at bounding box center [343, 16] width 53 height 15
click at [32, 16] on img at bounding box center [21, 15] width 29 height 10
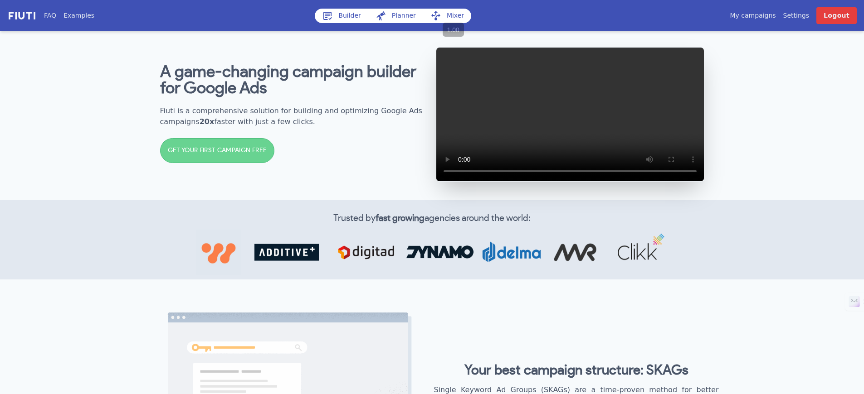
click at [213, 87] on b "A game-changing campaign builder for Google Ads" at bounding box center [288, 80] width 256 height 33
click at [170, 109] on div "A game-changing campaign builder for Google Ads Fiuti is a comprehensive soluti…" at bounding box center [294, 114] width 268 height 119
click at [246, 107] on div "A game-changing campaign builder for Google Ads Fiuti is a comprehensive soluti…" at bounding box center [294, 114] width 268 height 119
click at [106, 79] on section "A game-changing campaign builder for Google Ads Fiuti is a comprehensive soluti…" at bounding box center [432, 114] width 864 height 171
click at [775, 136] on section "A game-changing campaign builder for Google Ads Fiuti is a comprehensive soluti…" at bounding box center [432, 114] width 864 height 171
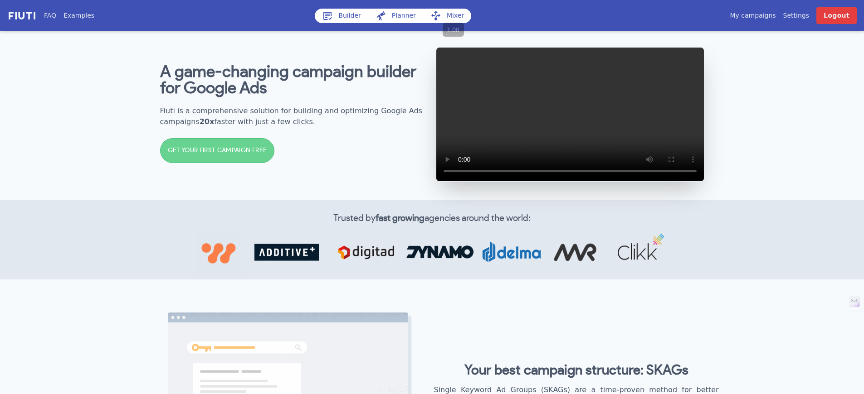
click at [340, 167] on div "A game-changing campaign builder for Google Ads Fiuti is a comprehensive soluti…" at bounding box center [294, 114] width 268 height 119
click at [338, 19] on link "Builder" at bounding box center [341, 16] width 53 height 15
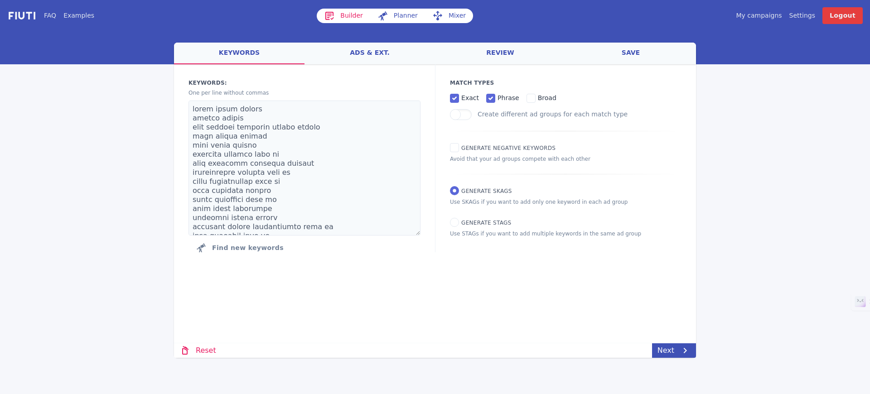
click at [366, 59] on link "ads & ext." at bounding box center [370, 54] width 131 height 22
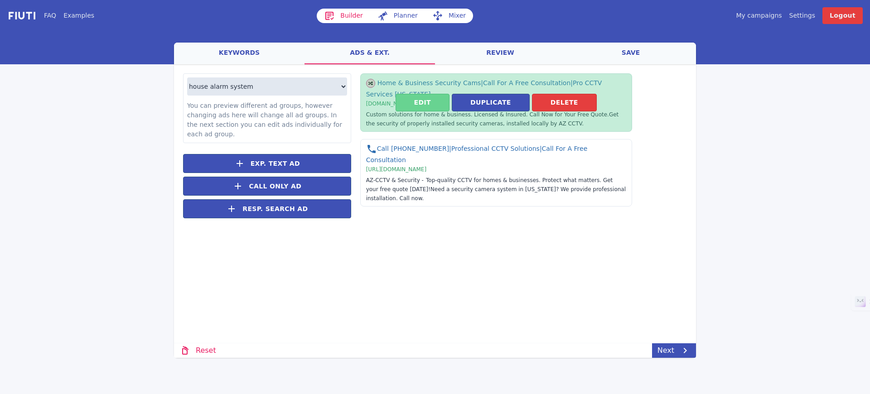
click at [436, 97] on button "Edit" at bounding box center [423, 103] width 54 height 18
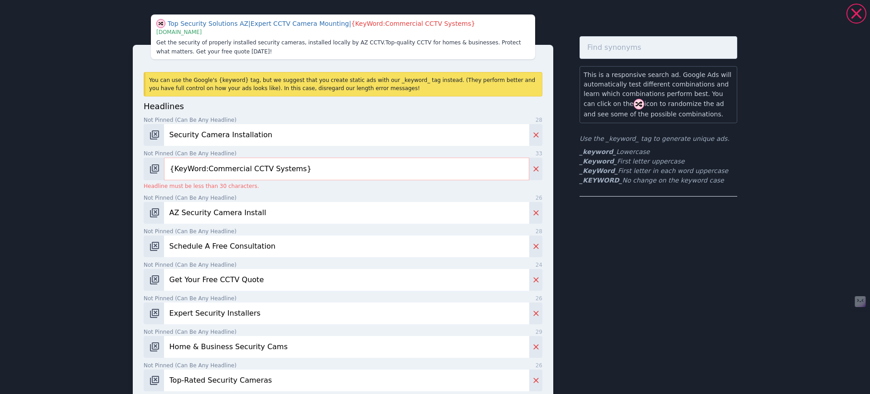
click at [264, 137] on input "Security Camera Installation" at bounding box center [346, 135] width 365 height 22
click at [290, 212] on input "AZ Security Camera Install" at bounding box center [346, 213] width 365 height 22
click at [302, 239] on input "Schedule A Free Consultation" at bounding box center [346, 247] width 365 height 22
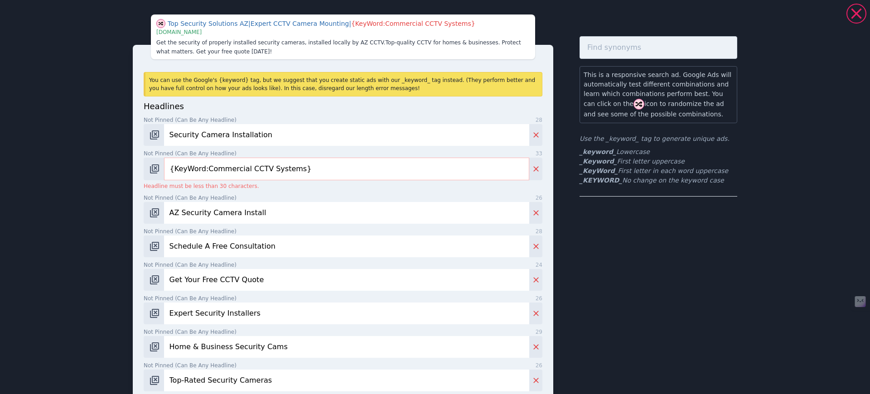
click at [849, 13] on icon at bounding box center [857, 14] width 18 height 18
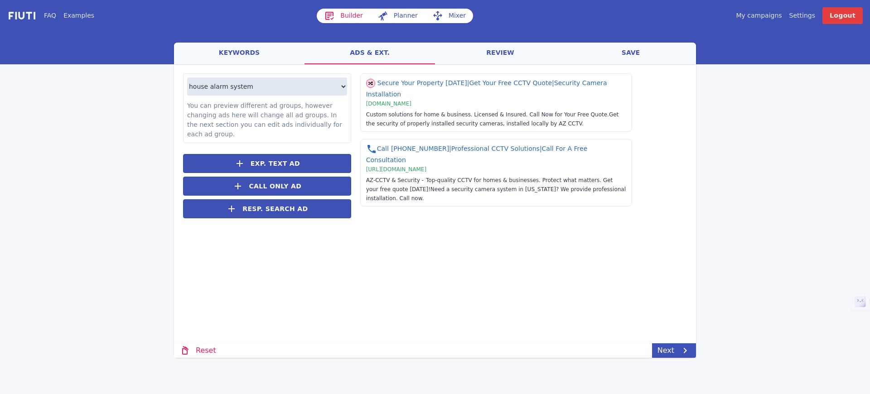
click at [739, 100] on div "FAQ Examples Builder Planner Mixer My campaigns Price Settings Login Logout wel…" at bounding box center [435, 179] width 870 height 358
click at [217, 35] on div at bounding box center [435, 46] width 870 height 35
click at [224, 54] on link "keywords" at bounding box center [239, 54] width 131 height 22
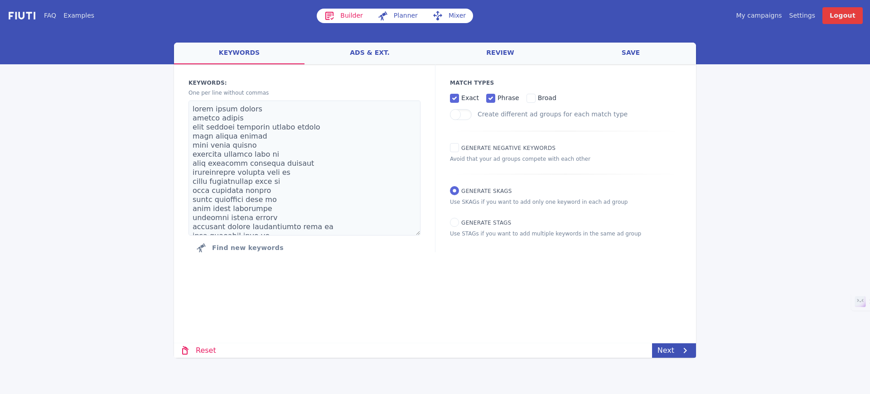
click at [342, 11] on link "Builder" at bounding box center [343, 16] width 53 height 15
click at [14, 16] on img at bounding box center [21, 15] width 29 height 10
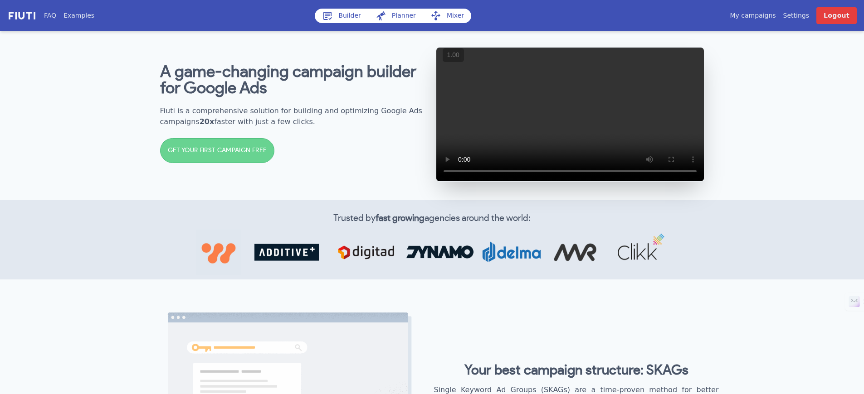
click at [348, 20] on link "Builder" at bounding box center [341, 16] width 53 height 15
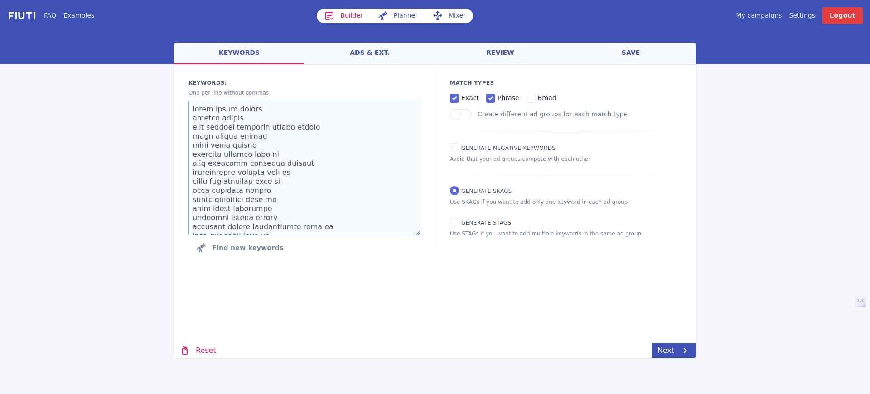
click at [245, 160] on textarea at bounding box center [305, 168] width 232 height 135
click at [680, 351] on icon at bounding box center [685, 350] width 11 height 11
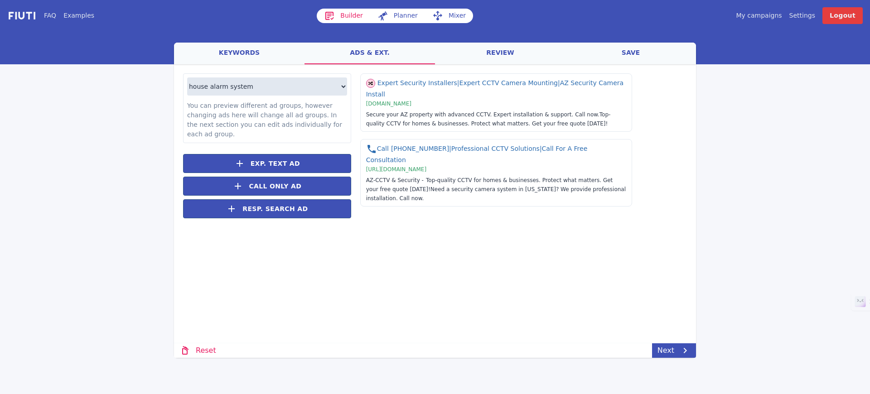
click at [711, 59] on div at bounding box center [435, 46] width 870 height 35
click at [673, 348] on link "Next" at bounding box center [674, 351] width 44 height 15
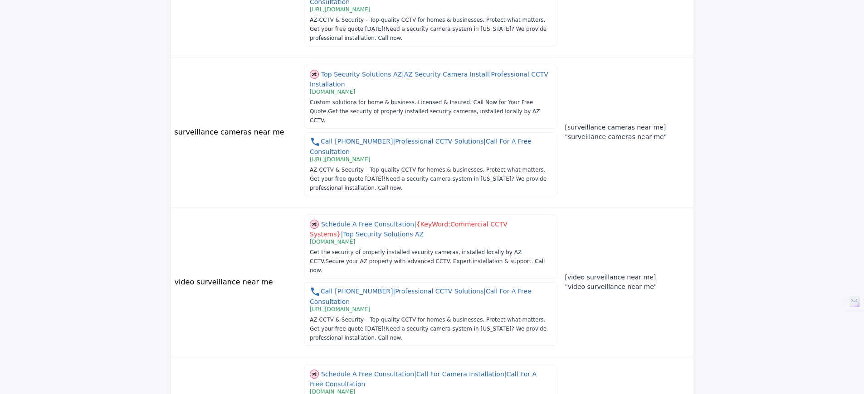
scroll to position [1135, 0]
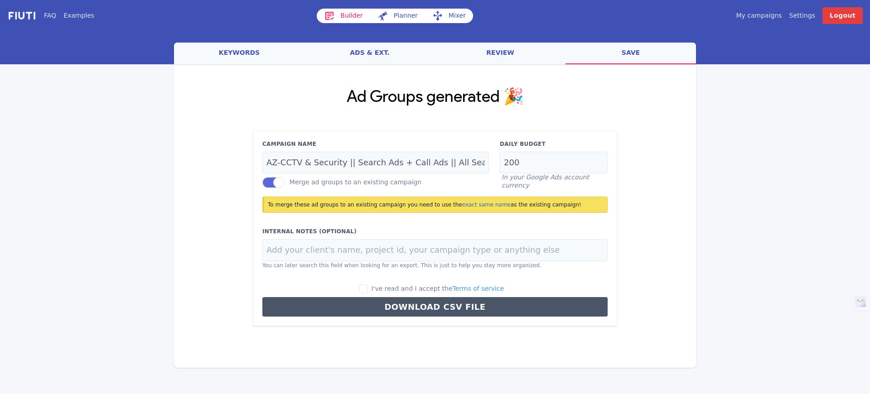
click at [666, 238] on div "Ad Groups generated 🎉 Campaign Name AZ-CCTV & Security || Search Ads + Call Ads…" at bounding box center [435, 207] width 522 height 286
click at [740, 122] on div "FAQ Examples Builder Planner Mixer My campaigns Price Settings Login Logout wel…" at bounding box center [435, 184] width 870 height 368
click at [248, 52] on link "keywords" at bounding box center [239, 54] width 131 height 22
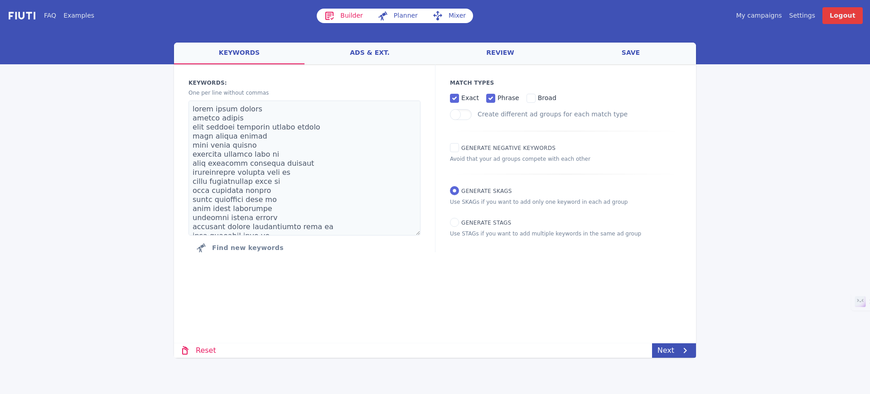
click at [14, 16] on img at bounding box center [21, 15] width 29 height 10
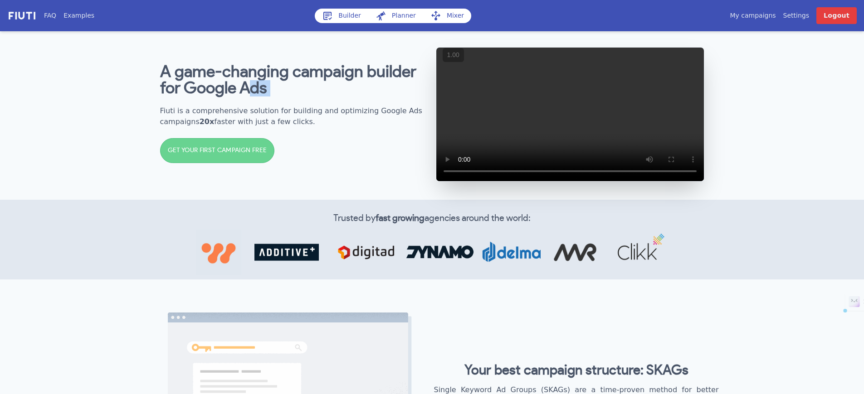
drag, startPoint x: 252, startPoint y: 105, endPoint x: 202, endPoint y: 109, distance: 50.5
click at [202, 109] on div "A game-changing campaign builder for Google Ads Fiuti is a comprehensive soluti…" at bounding box center [294, 114] width 268 height 119
click at [251, 73] on b "A game-changing campaign builder for Google Ads" at bounding box center [288, 80] width 256 height 33
click at [336, 16] on link "Builder" at bounding box center [341, 16] width 53 height 15
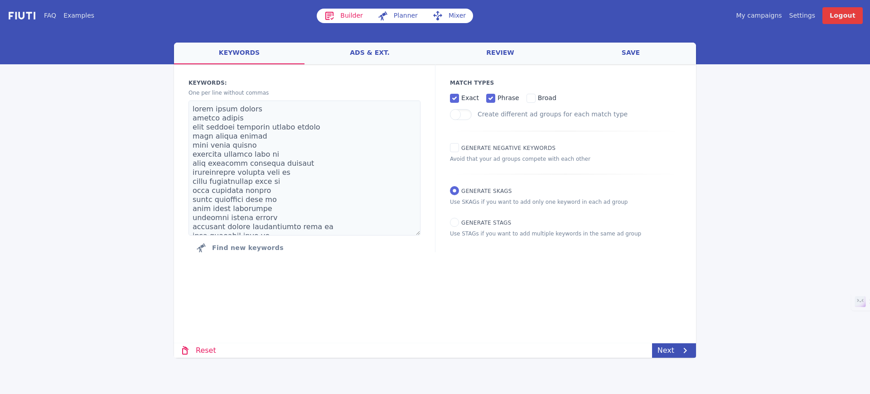
click at [16, 17] on img at bounding box center [21, 15] width 29 height 10
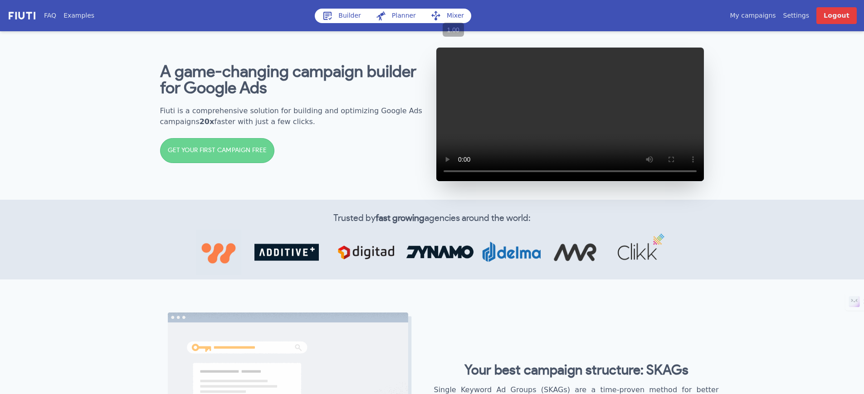
click at [69, 18] on link "Examples" at bounding box center [78, 16] width 31 height 10
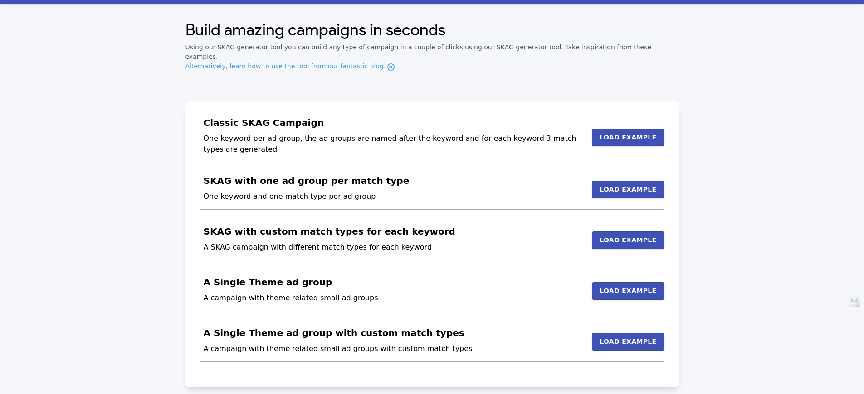
scroll to position [33, 0]
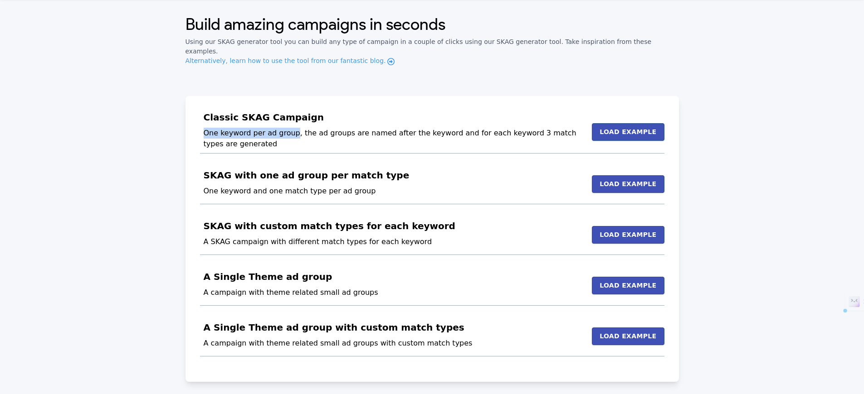
drag, startPoint x: 291, startPoint y: 125, endPoint x: 204, endPoint y: 127, distance: 86.6
click at [204, 128] on p "One keyword per ad group, the ad groups are named after the keyword and for eac…" at bounding box center [396, 139] width 385 height 22
click at [278, 128] on p "One keyword per ad group, the ad groups are named after the keyword and for eac…" at bounding box center [396, 139] width 385 height 22
drag, startPoint x: 293, startPoint y: 125, endPoint x: 202, endPoint y: 124, distance: 91.1
click at [202, 124] on div "Classic SKAG Campaign One keyword per ad group, the ad groups are named after t…" at bounding box center [432, 132] width 464 height 43
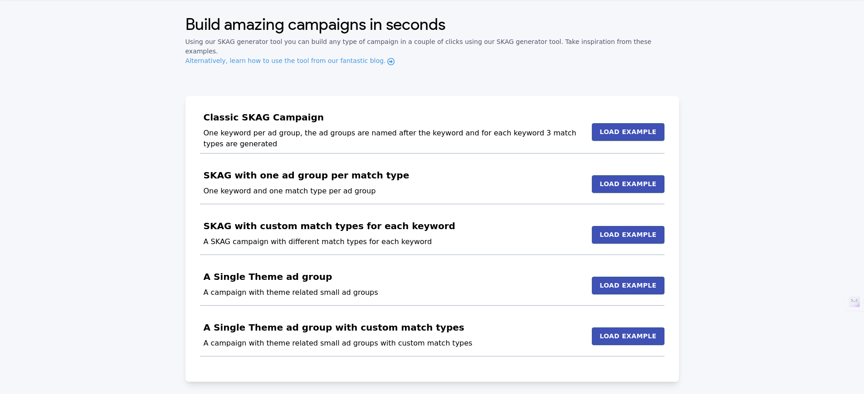
click at [251, 128] on p "One keyword per ad group, the ad groups are named after the keyword and for eac…" at bounding box center [396, 139] width 385 height 22
click at [349, 96] on div "Classic SKAG Campaign One keyword per ad group, the ad groups are named after t…" at bounding box center [431, 239] width 493 height 286
click at [326, 99] on div "Classic SKAG Campaign One keyword per ad group, the ad groups are named after t…" at bounding box center [431, 239] width 493 height 286
